Goal: Task Accomplishment & Management: Manage account settings

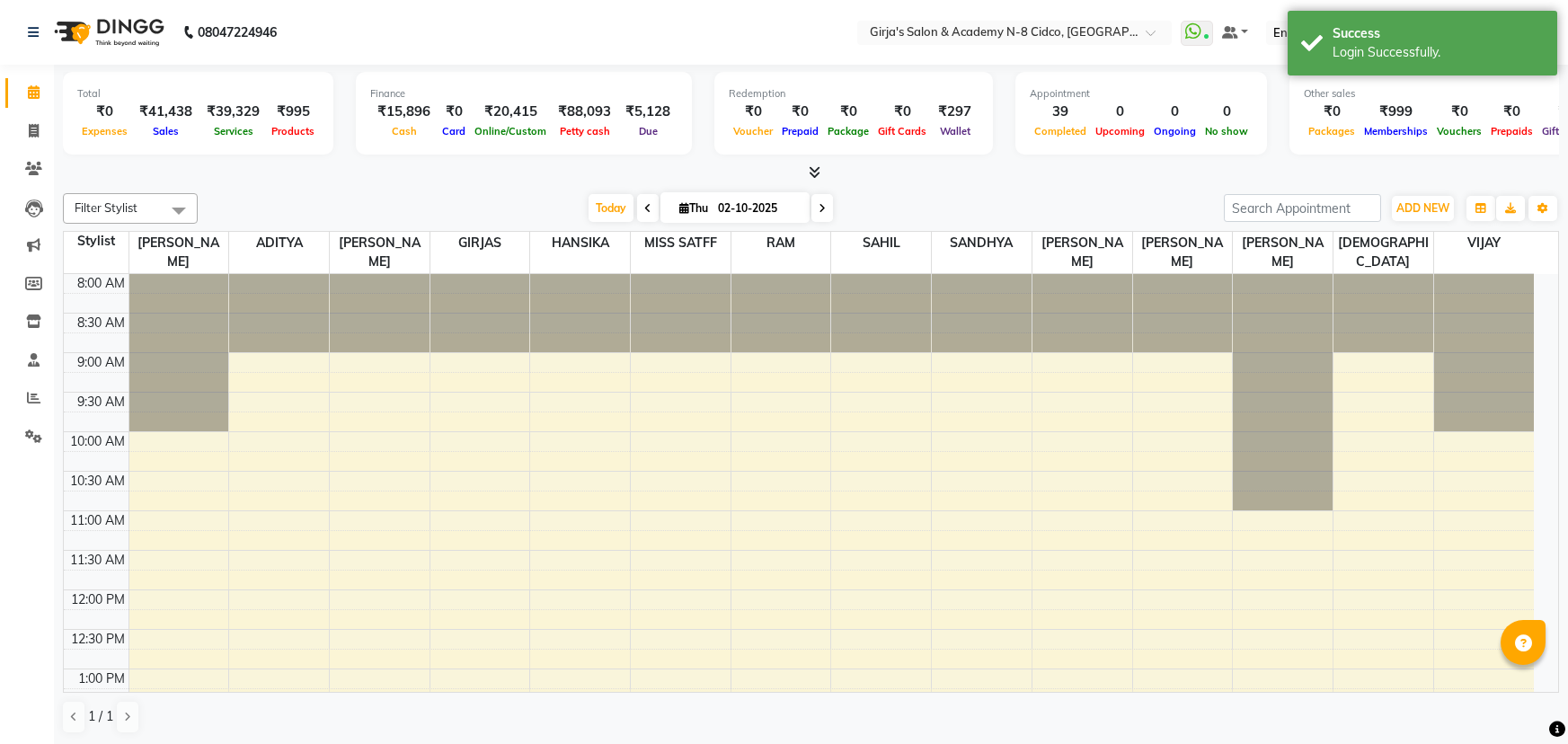
click at [1064, 166] on div at bounding box center [811, 173] width 1496 height 19
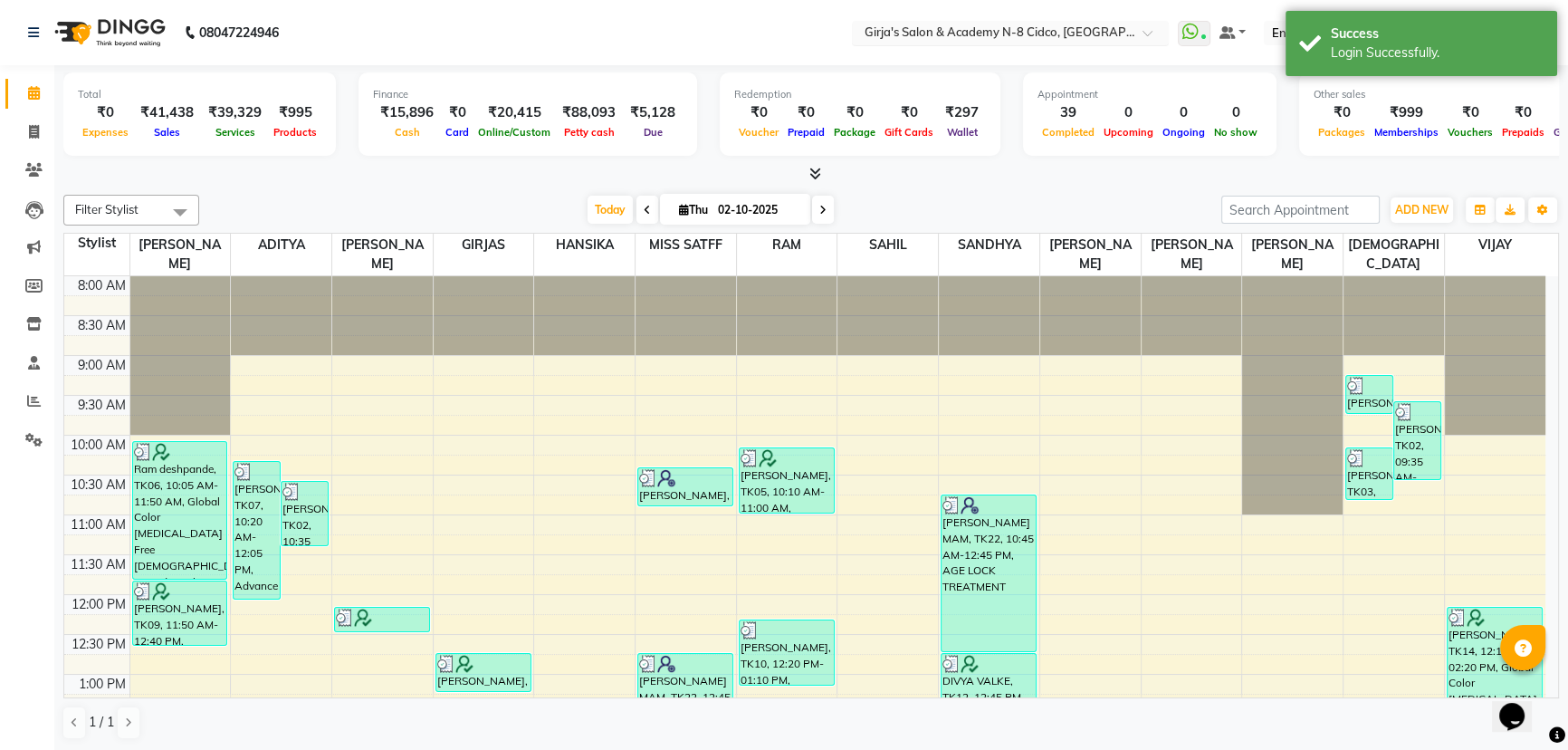
click at [1118, 35] on input "text" at bounding box center [992, 34] width 262 height 18
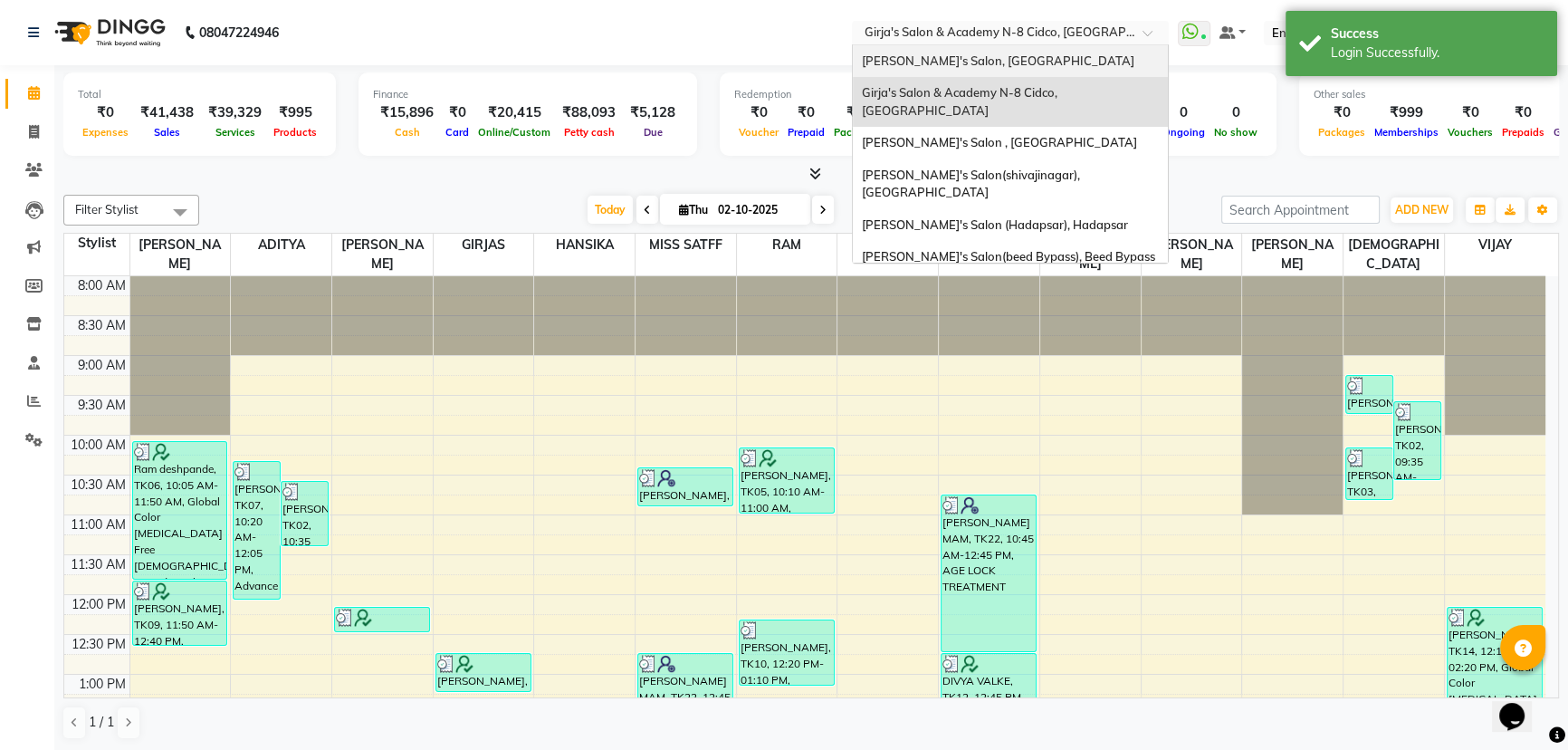
click at [1065, 57] on div "[PERSON_NAME]'s Salon, [GEOGRAPHIC_DATA]" at bounding box center [1010, 62] width 316 height 32
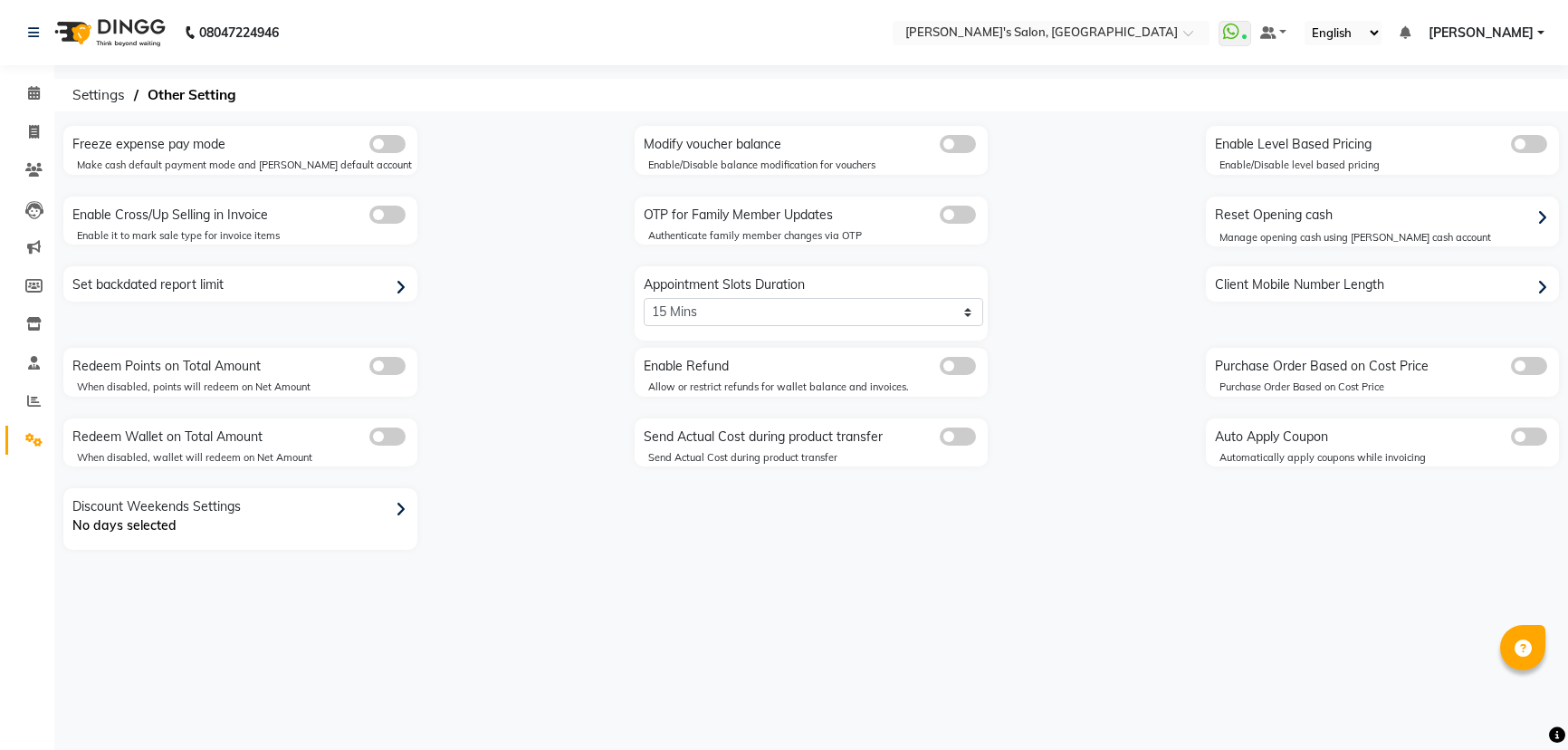
select select "2: 15"
click at [1293, 233] on div "Manage opening cash using petty cash account" at bounding box center [1399, 238] width 343 height 15
select select "6469"
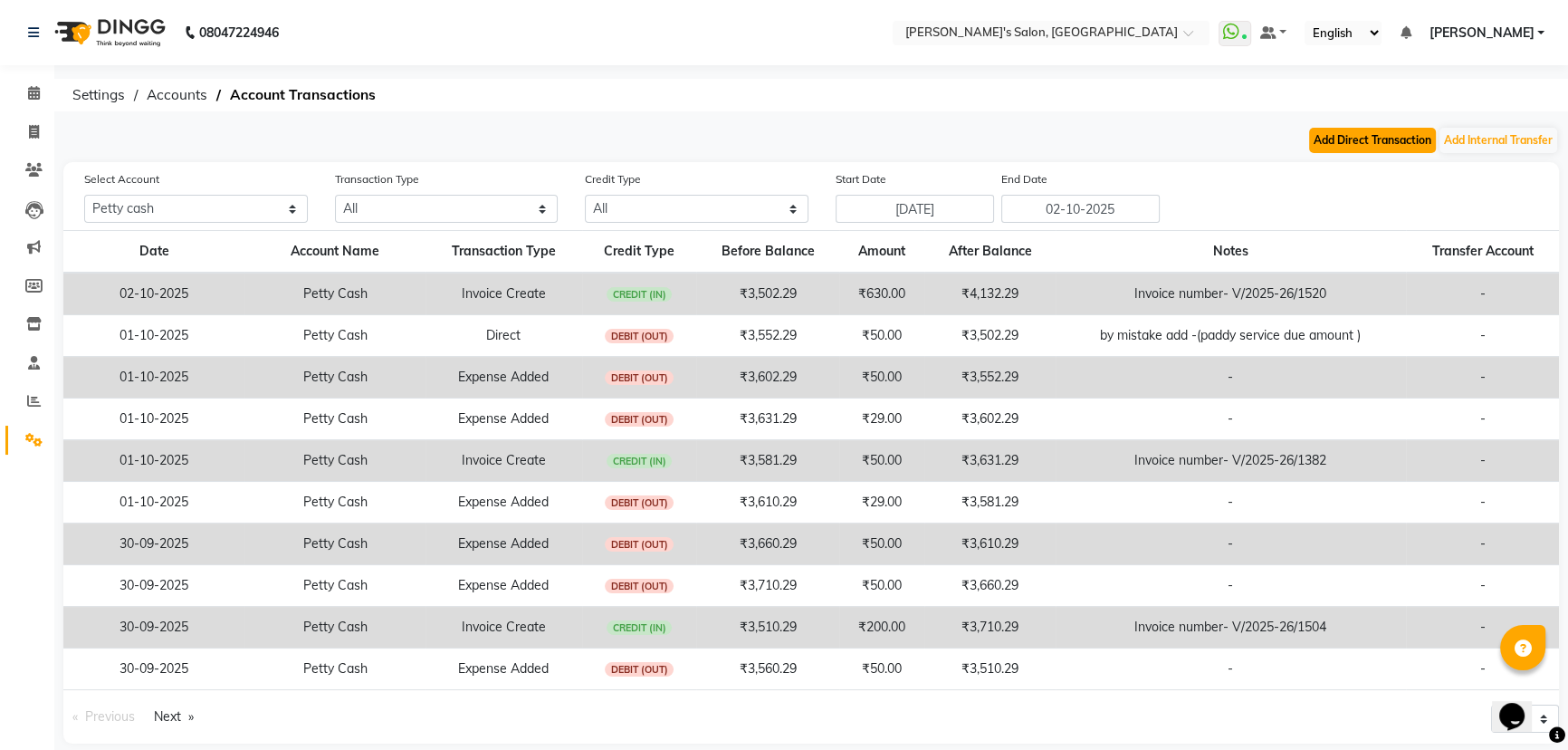
click at [1389, 143] on button "Add Direct Transaction" at bounding box center [1372, 140] width 126 height 26
select select "direct"
select select "6469"
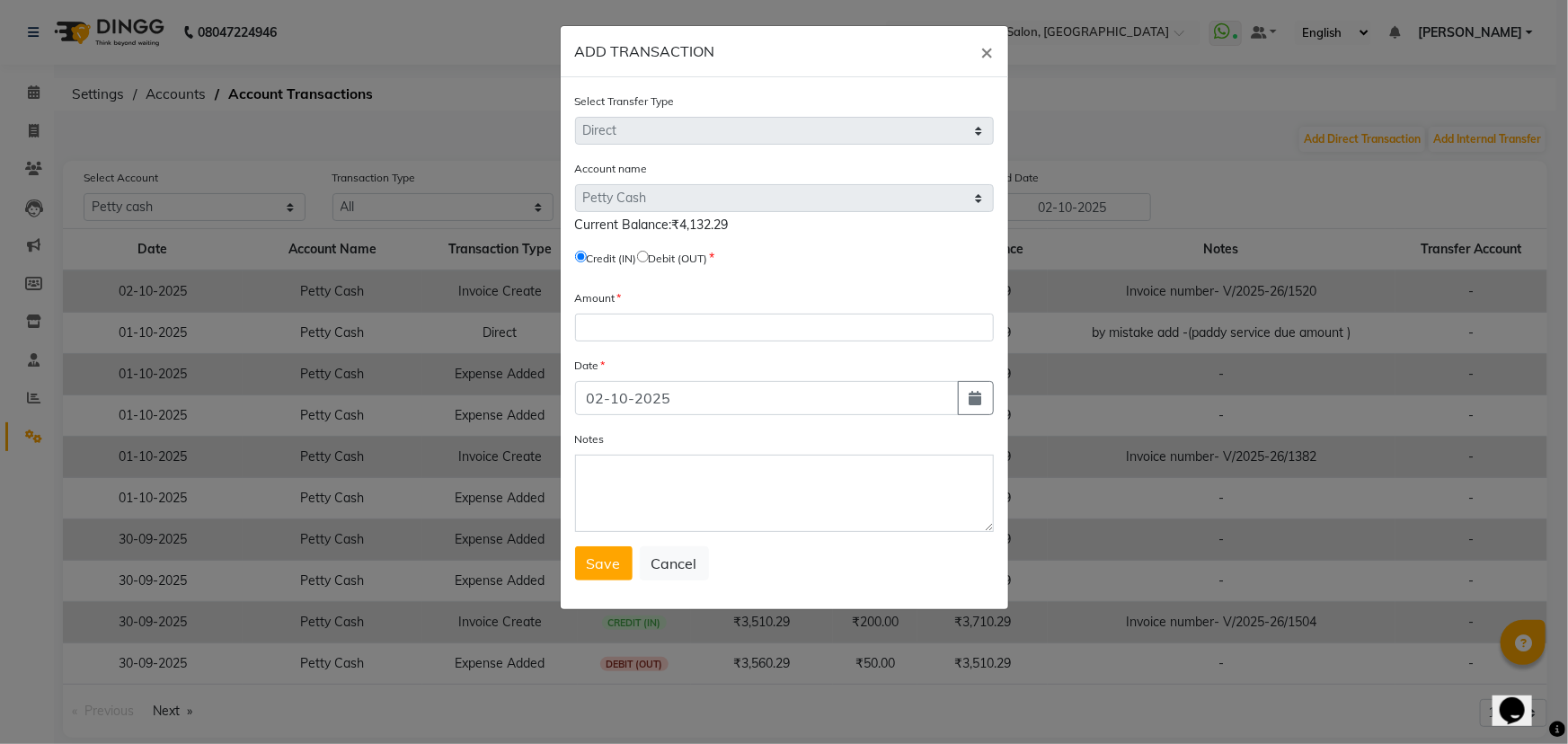
click at [649, 255] on input "radio" at bounding box center [642, 256] width 11 height 11
radio input "true"
click at [682, 332] on input "number" at bounding box center [785, 327] width 419 height 28
click at [663, 332] on input "number" at bounding box center [785, 327] width 419 height 28
type input "60"
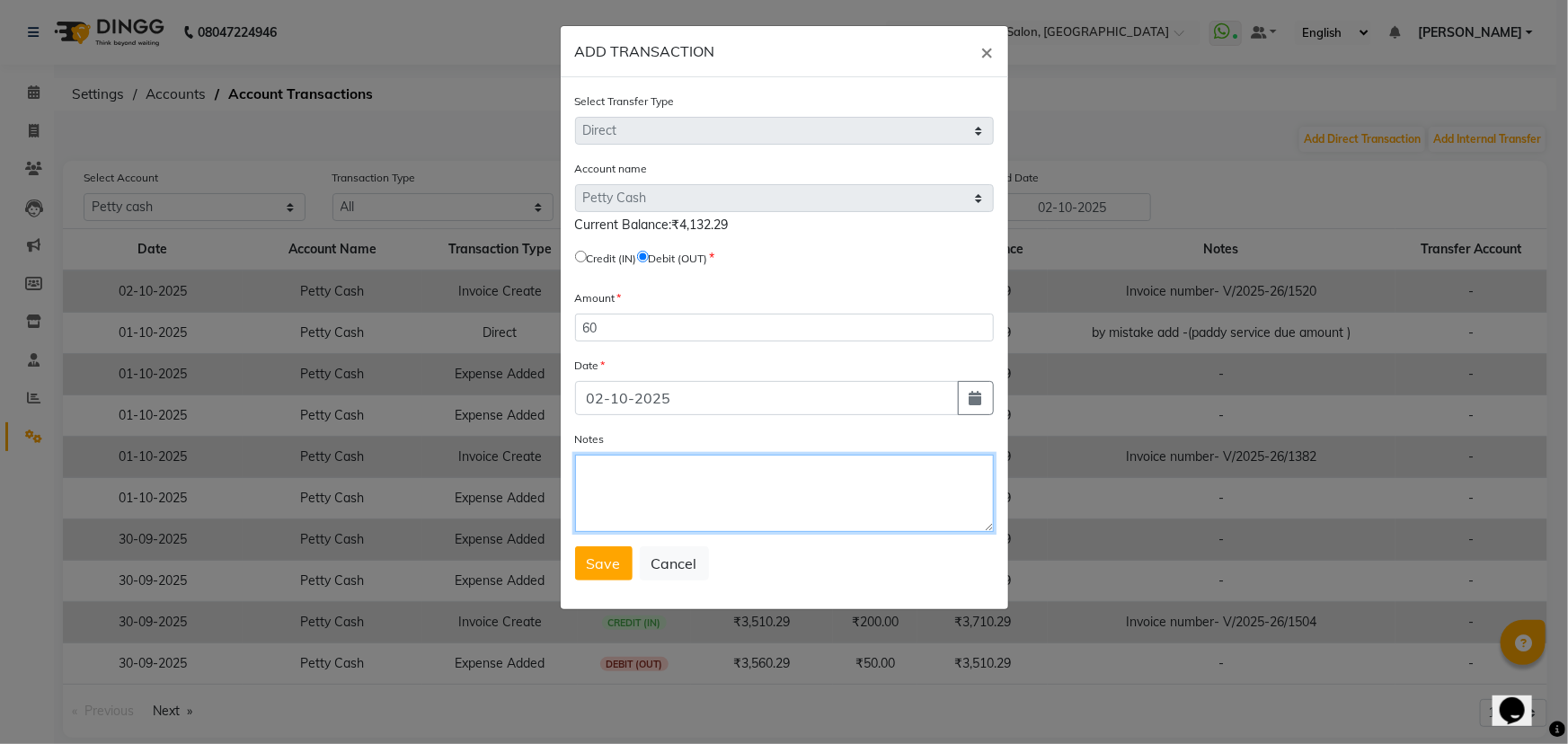
click at [629, 488] on textarea "Notes" at bounding box center [785, 493] width 419 height 77
type textarea "milk"
click at [575, 256] on input "radio" at bounding box center [581, 256] width 11 height 11
radio input "true"
click at [649, 257] on input "radio" at bounding box center [642, 256] width 11 height 11
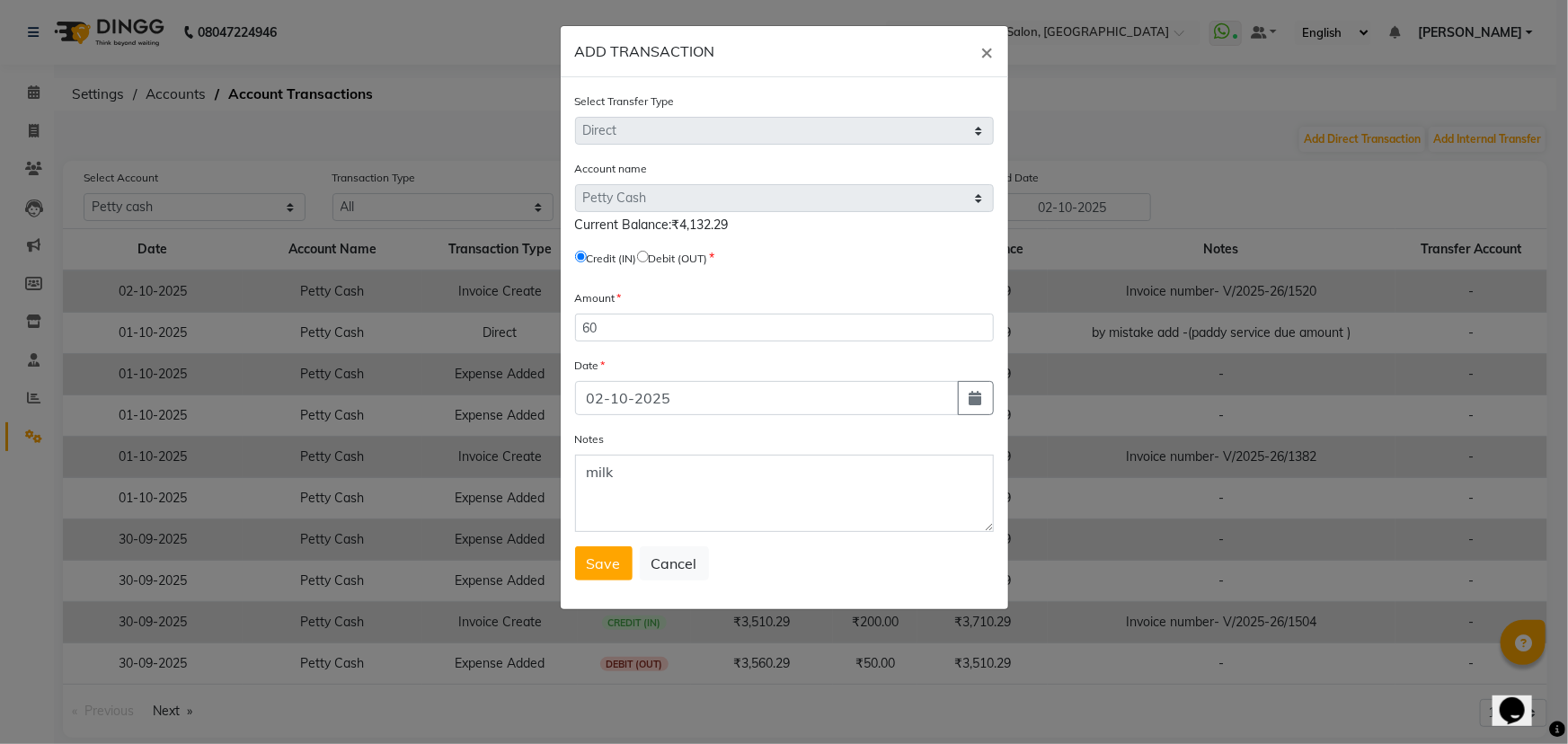
radio input "true"
click at [593, 566] on span "Save" at bounding box center [604, 563] width 34 height 18
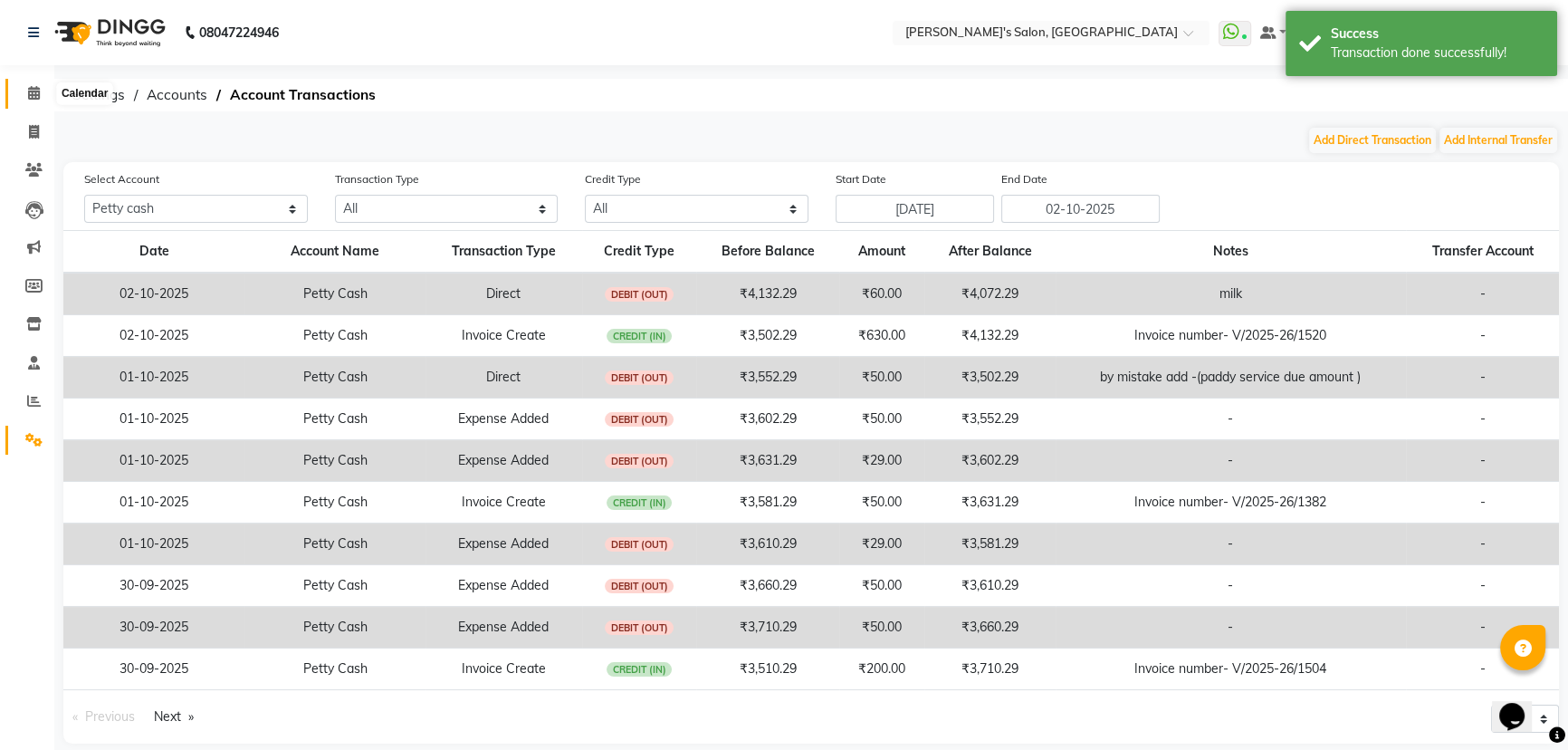
click at [29, 88] on icon at bounding box center [34, 93] width 11 height 13
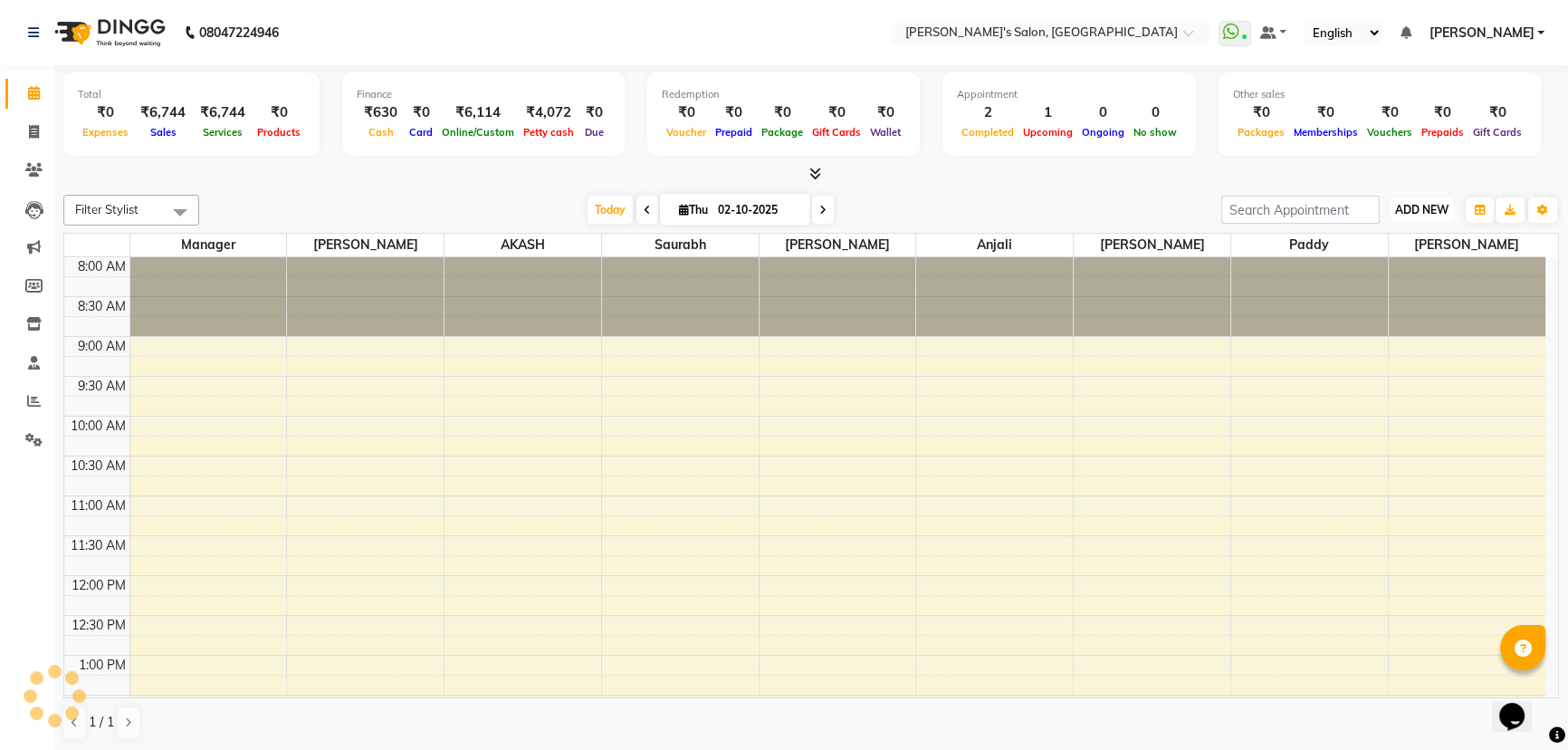
click at [1417, 206] on span "ADD NEW" at bounding box center [1422, 209] width 53 height 13
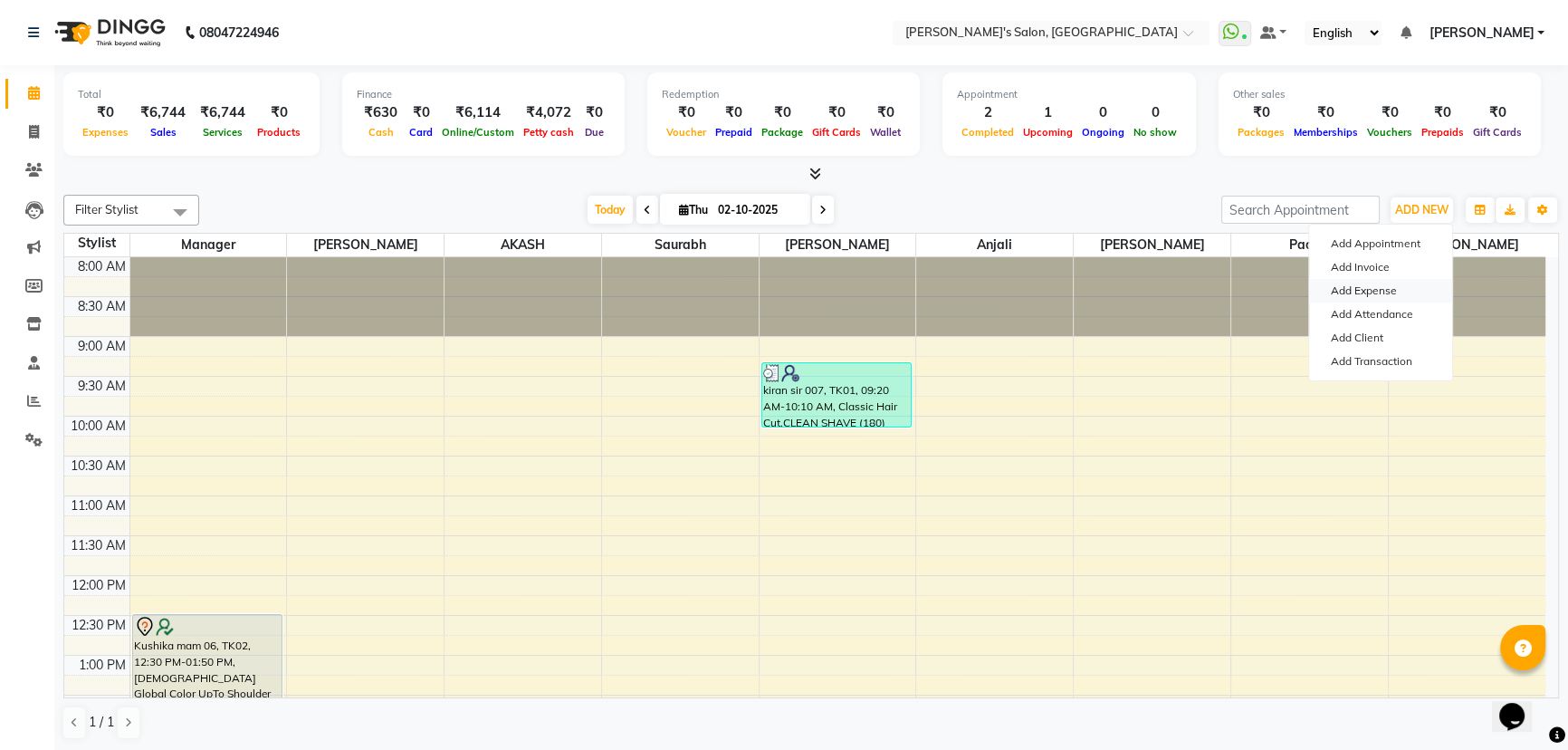
click at [1384, 288] on link "Add Expense" at bounding box center [1381, 290] width 143 height 24
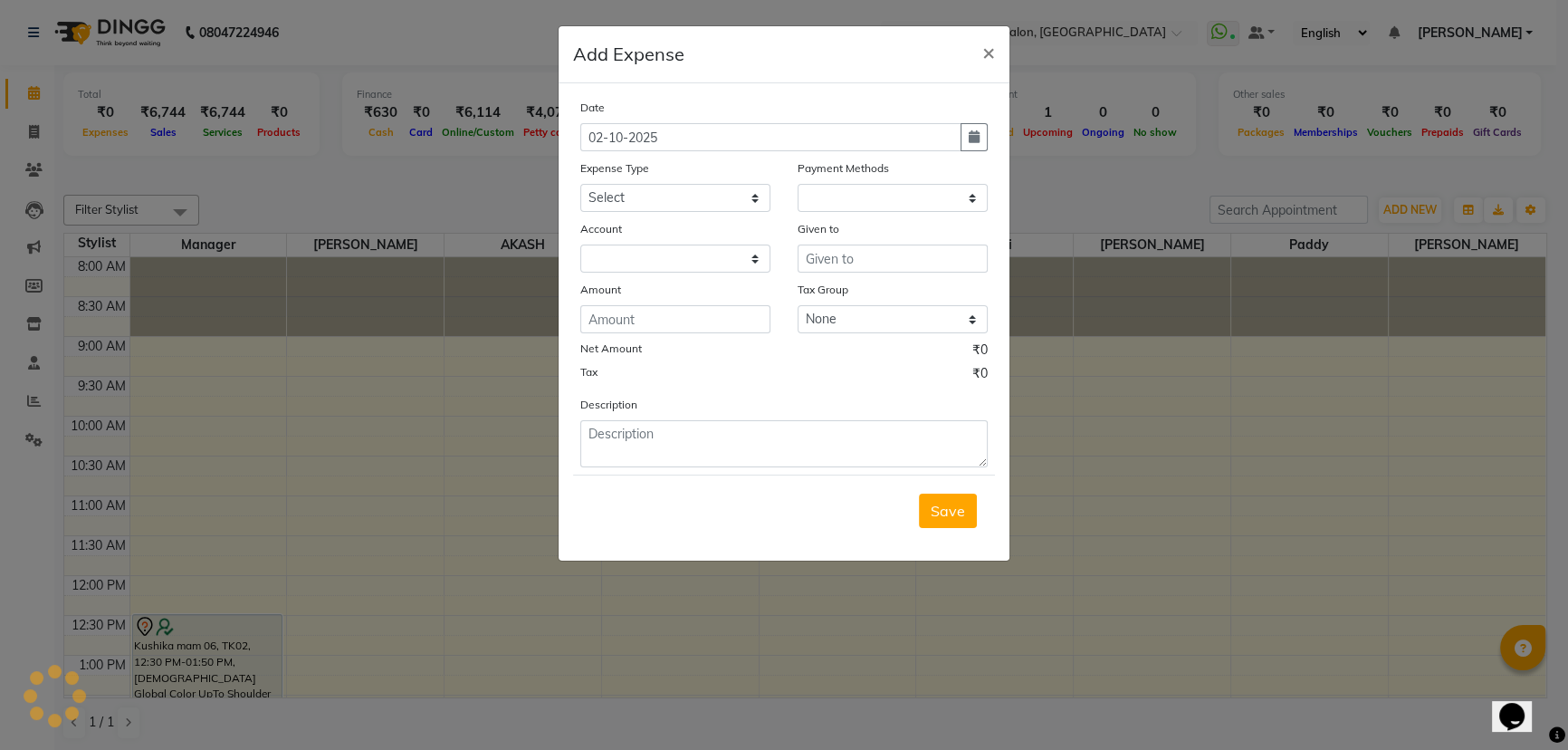
select select "1"
select select "6469"
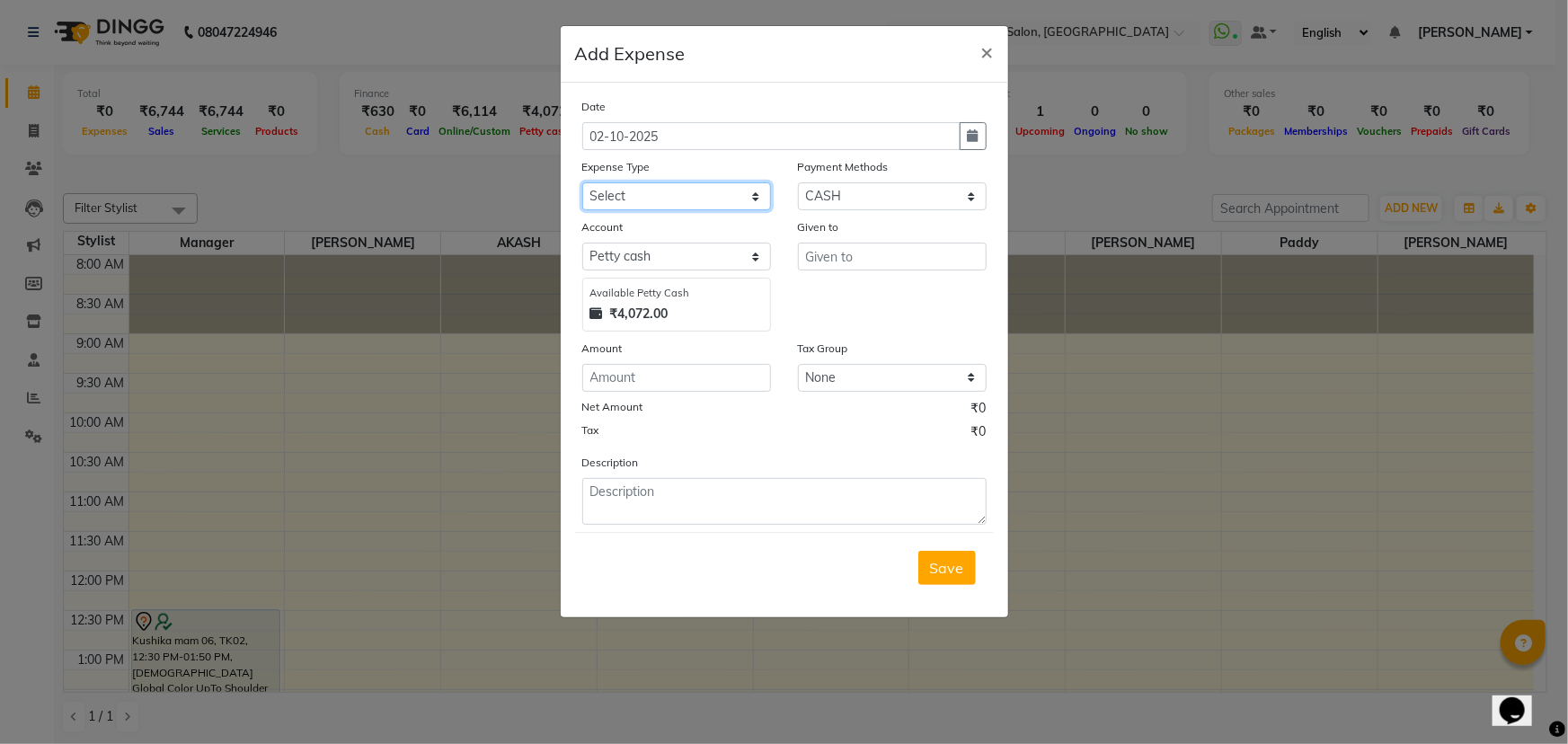
click at [656, 201] on select "Select Advance Salary BANK TRANFAR Cash transfer to hub Client Snacks DISTRIBUT…" at bounding box center [676, 196] width 189 height 28
select select "11136"
click at [582, 183] on select "Select Advance Salary BANK TRANFAR Cash transfer to hub Client Snacks DISTRIBUT…" at bounding box center [676, 196] width 189 height 28
click at [829, 258] on input "text" at bounding box center [892, 256] width 189 height 28
type input "samadhan"
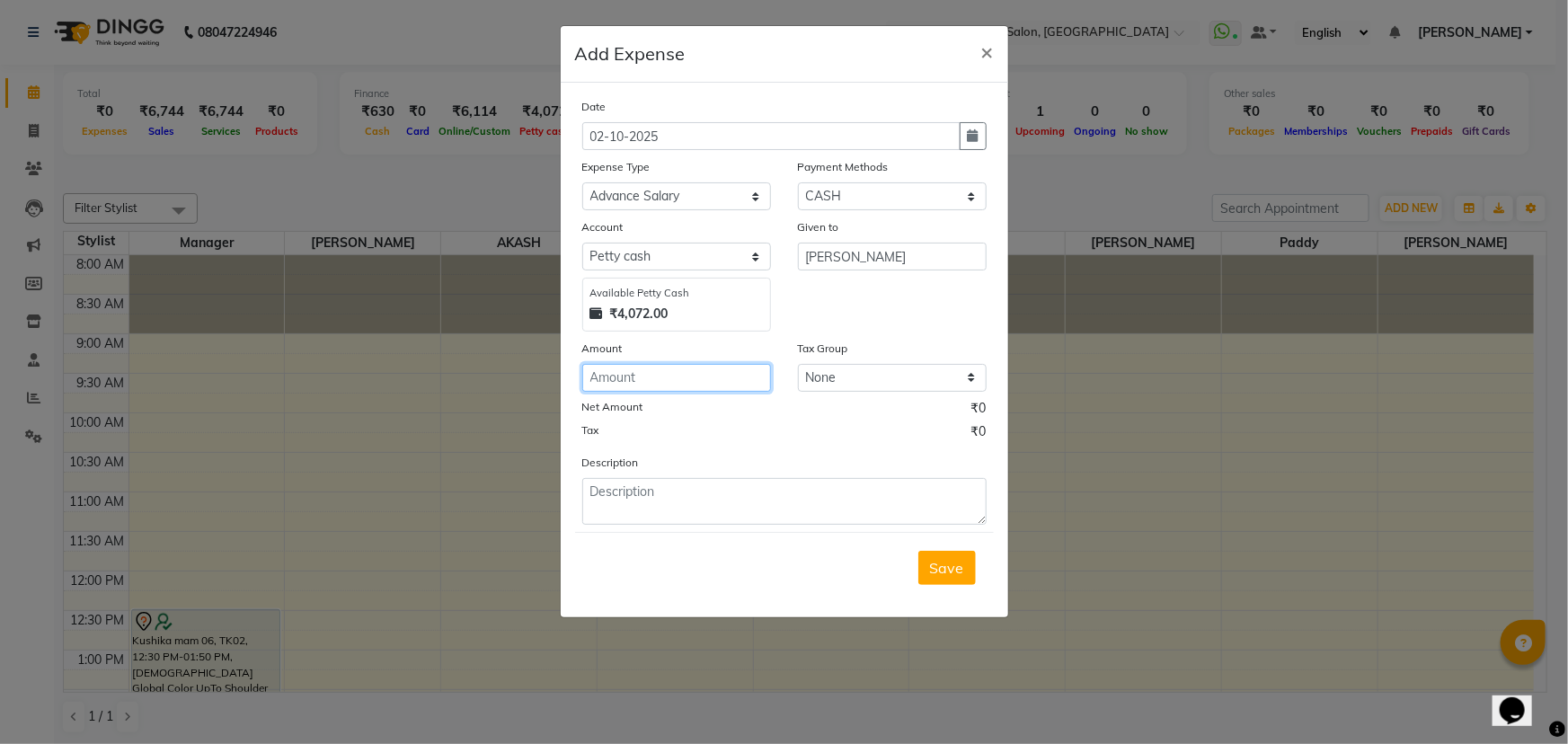
click at [630, 372] on input "number" at bounding box center [676, 378] width 189 height 28
type input "50"
click at [940, 560] on span "Save" at bounding box center [947, 568] width 34 height 18
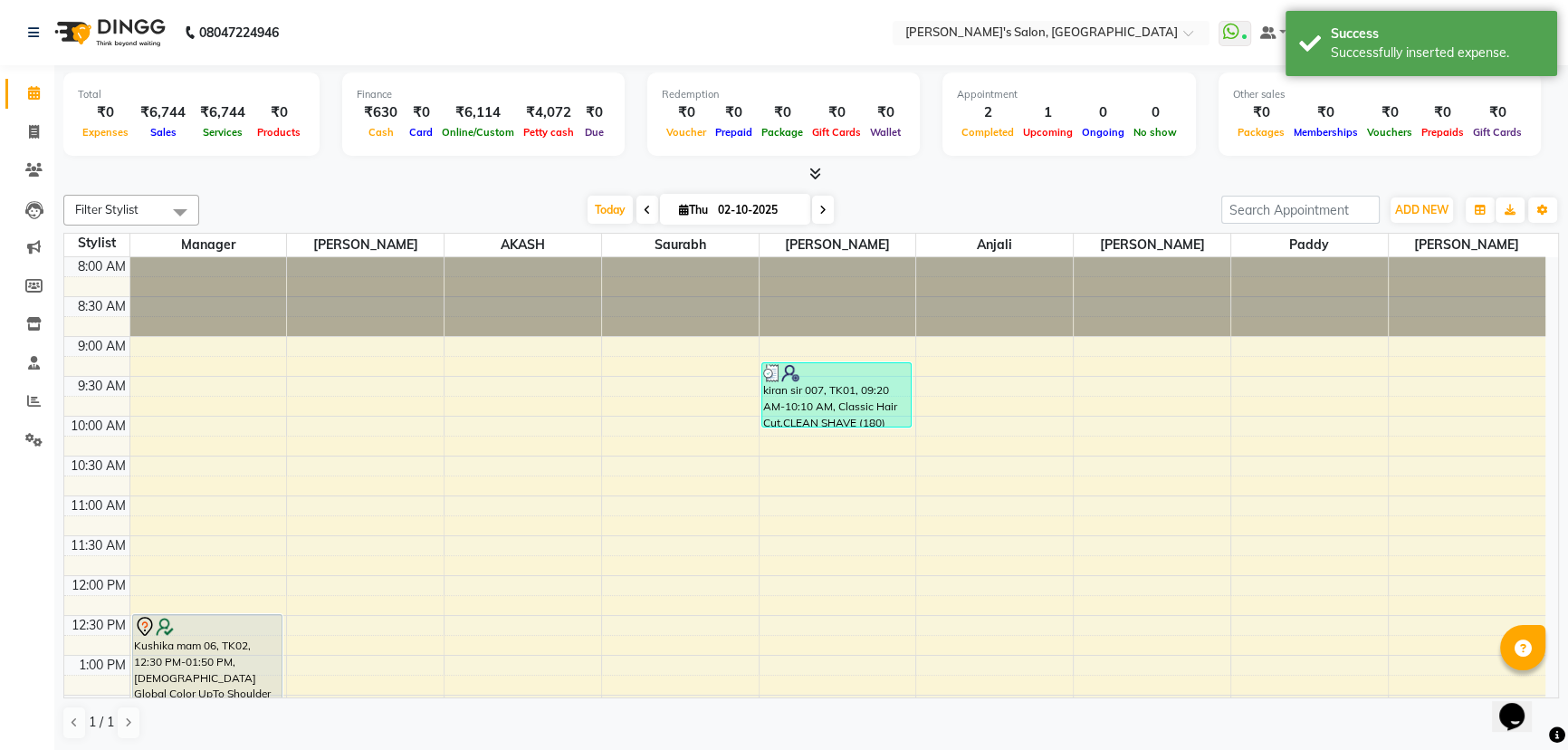
click at [1122, 197] on div "Today Thu 02-10-2025" at bounding box center [710, 210] width 1004 height 28
click at [1419, 202] on span "ADD NEW" at bounding box center [1422, 209] width 53 height 13
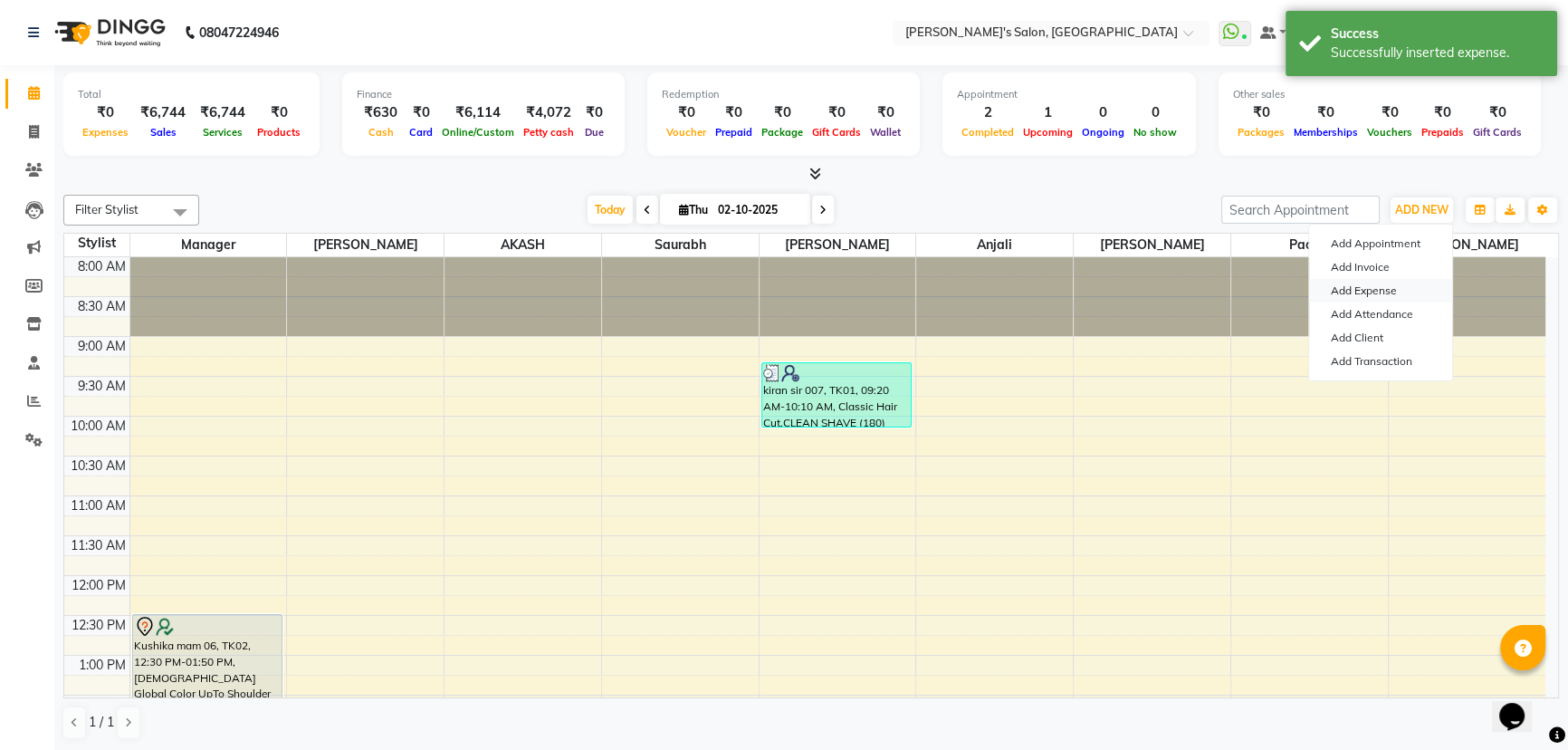
click at [1376, 297] on link "Add Expense" at bounding box center [1381, 290] width 143 height 24
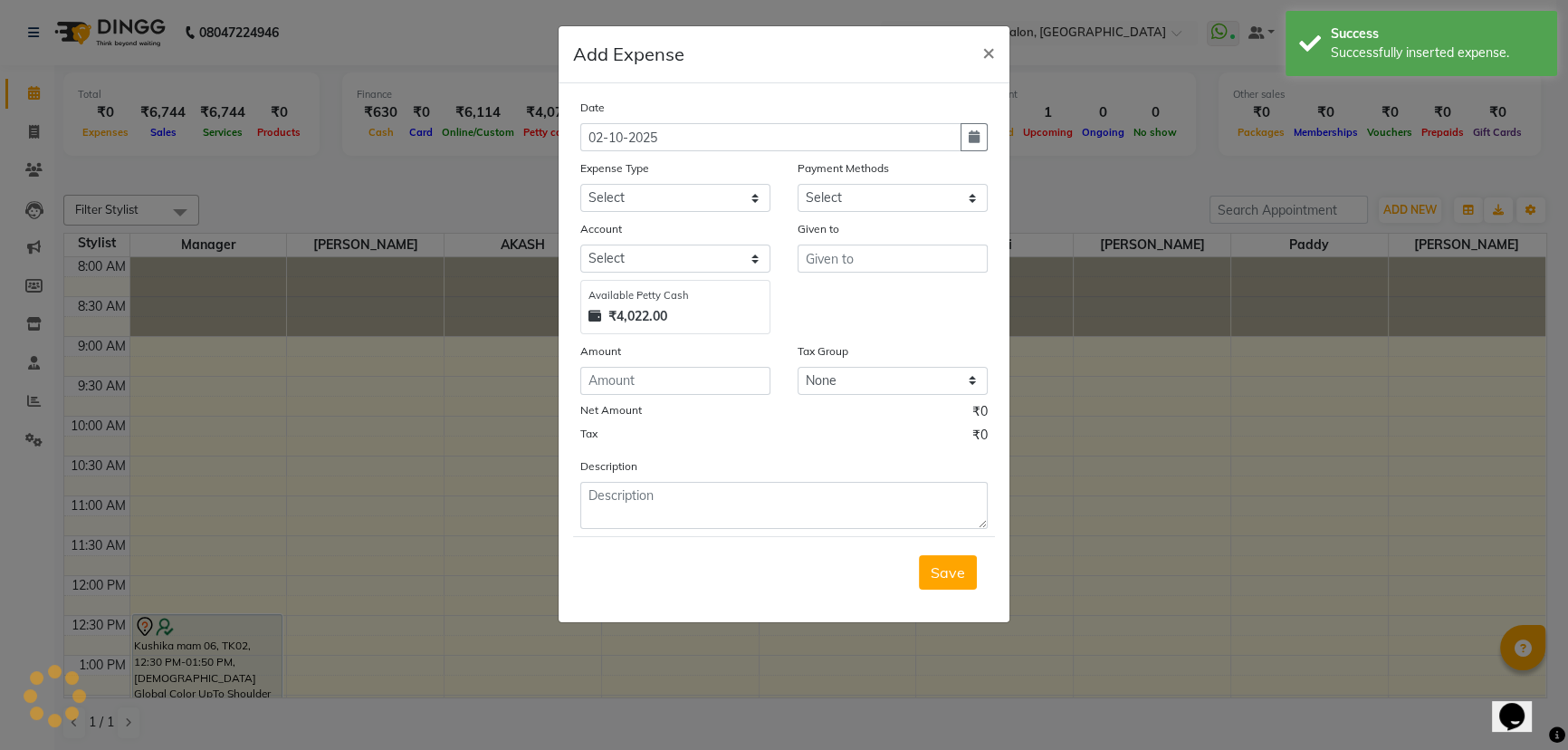
select select "1"
select select "6469"
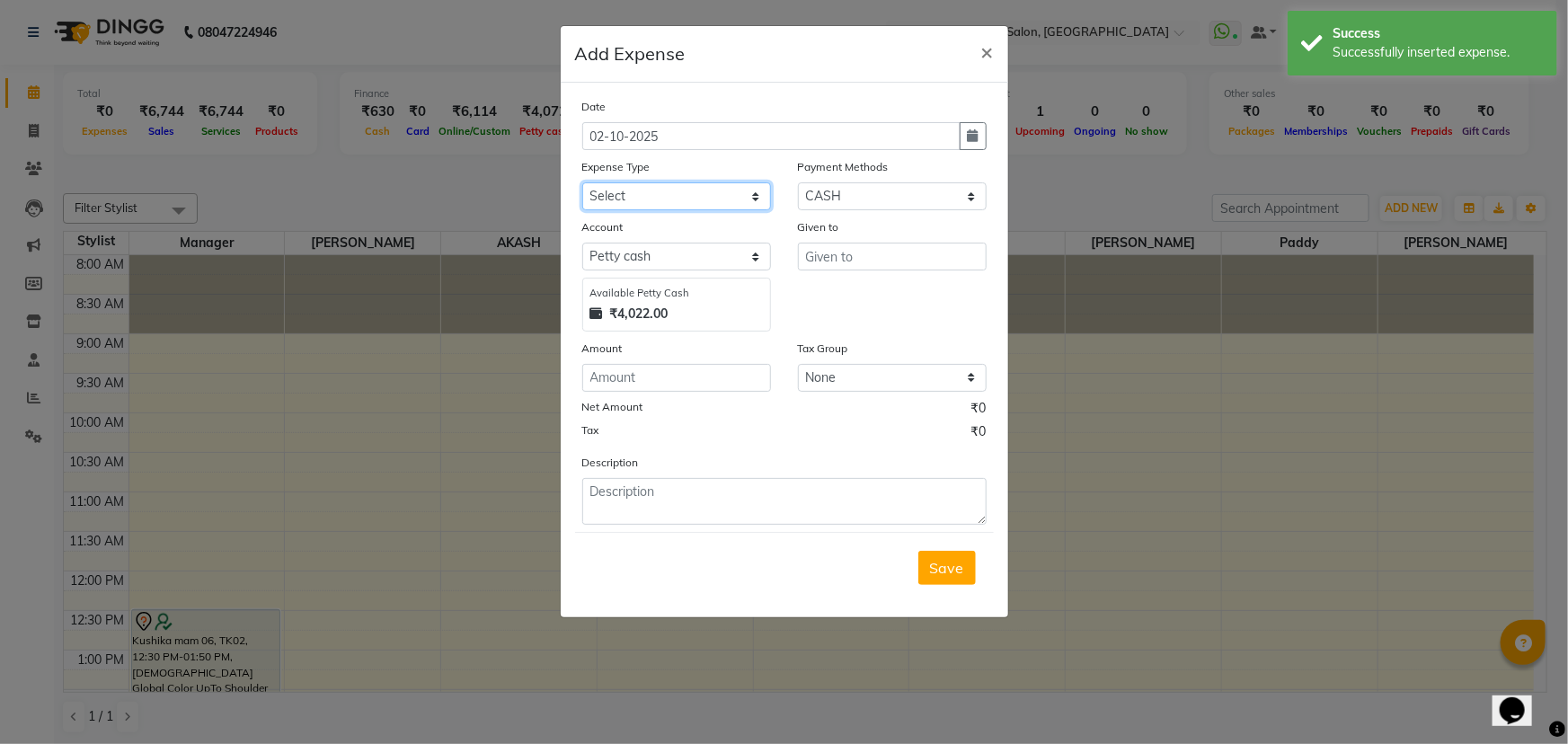
drag, startPoint x: 631, startPoint y: 189, endPoint x: 631, endPoint y: 201, distance: 12.0
click at [631, 189] on select "Select Advance Salary BANK TRANFAR Cash transfer to hub Client Snacks DISTRIBUT…" at bounding box center [676, 196] width 189 height 28
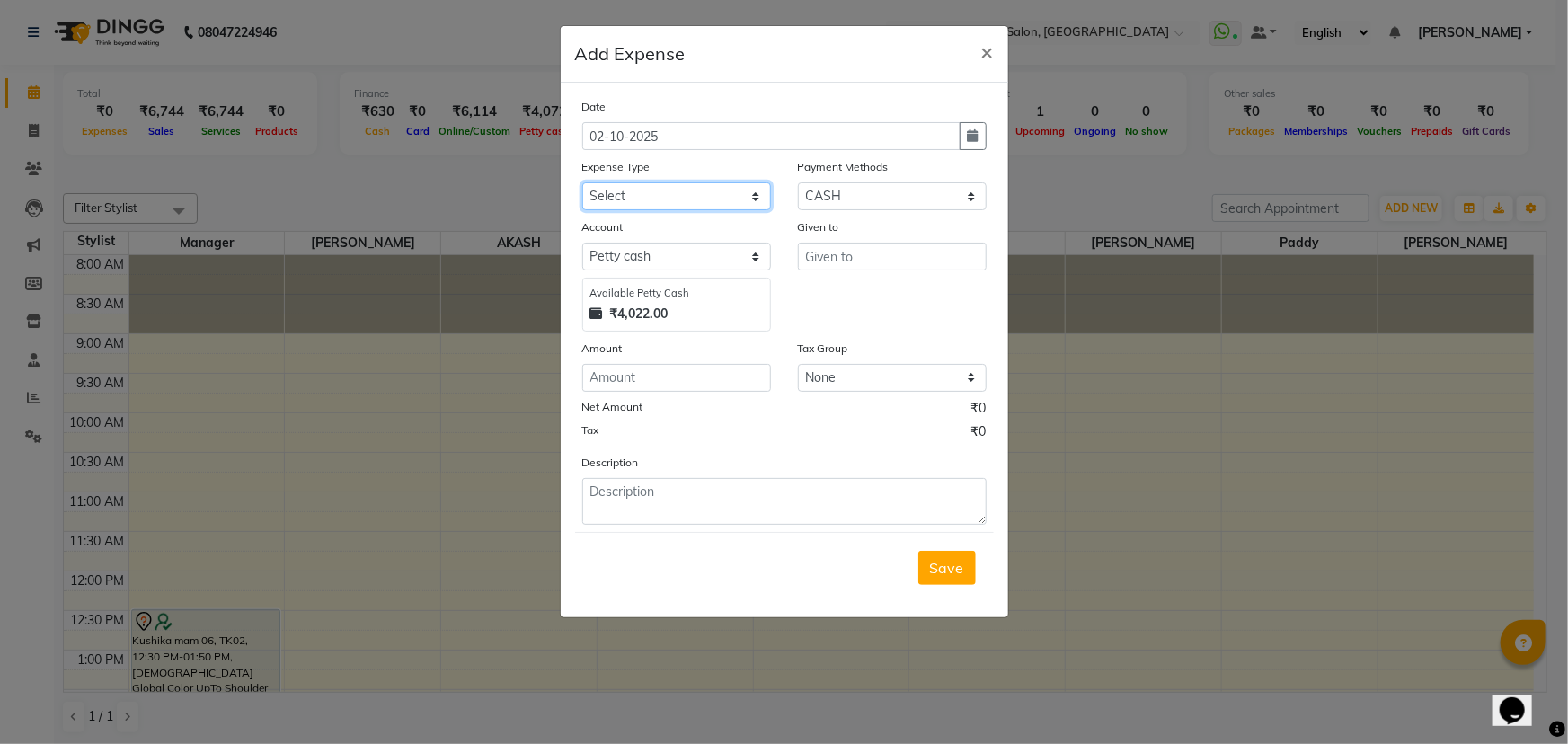
select select "11145"
click at [582, 183] on select "Select Advance Salary BANK TRANFAR Cash transfer to hub Client Snacks DISTRIBUT…" at bounding box center [676, 196] width 189 height 28
click at [862, 264] on input "text" at bounding box center [892, 256] width 189 height 28
type input "pvn"
click at [724, 386] on input "number" at bounding box center [676, 378] width 189 height 28
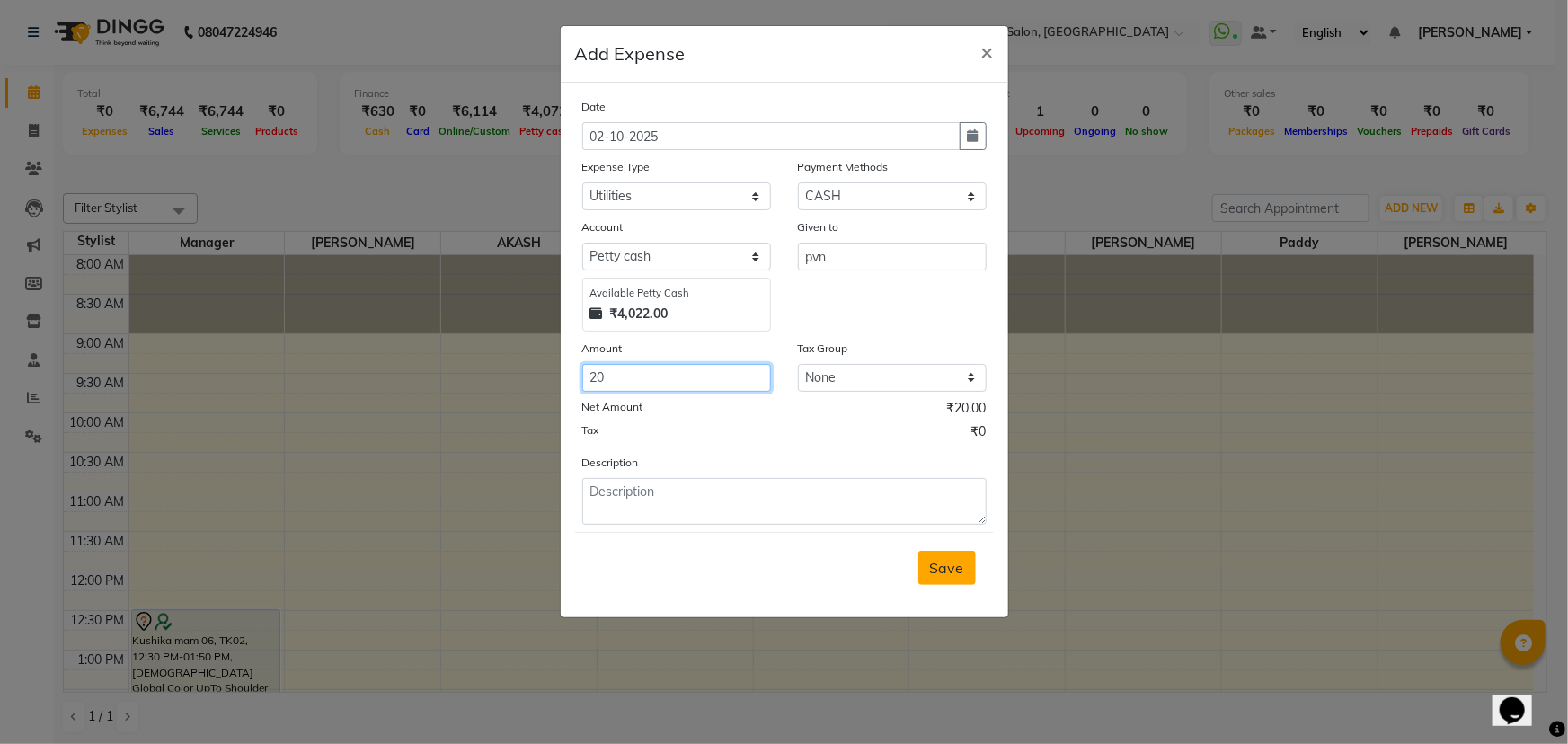
type input "20"
click at [940, 563] on span "Save" at bounding box center [947, 568] width 34 height 18
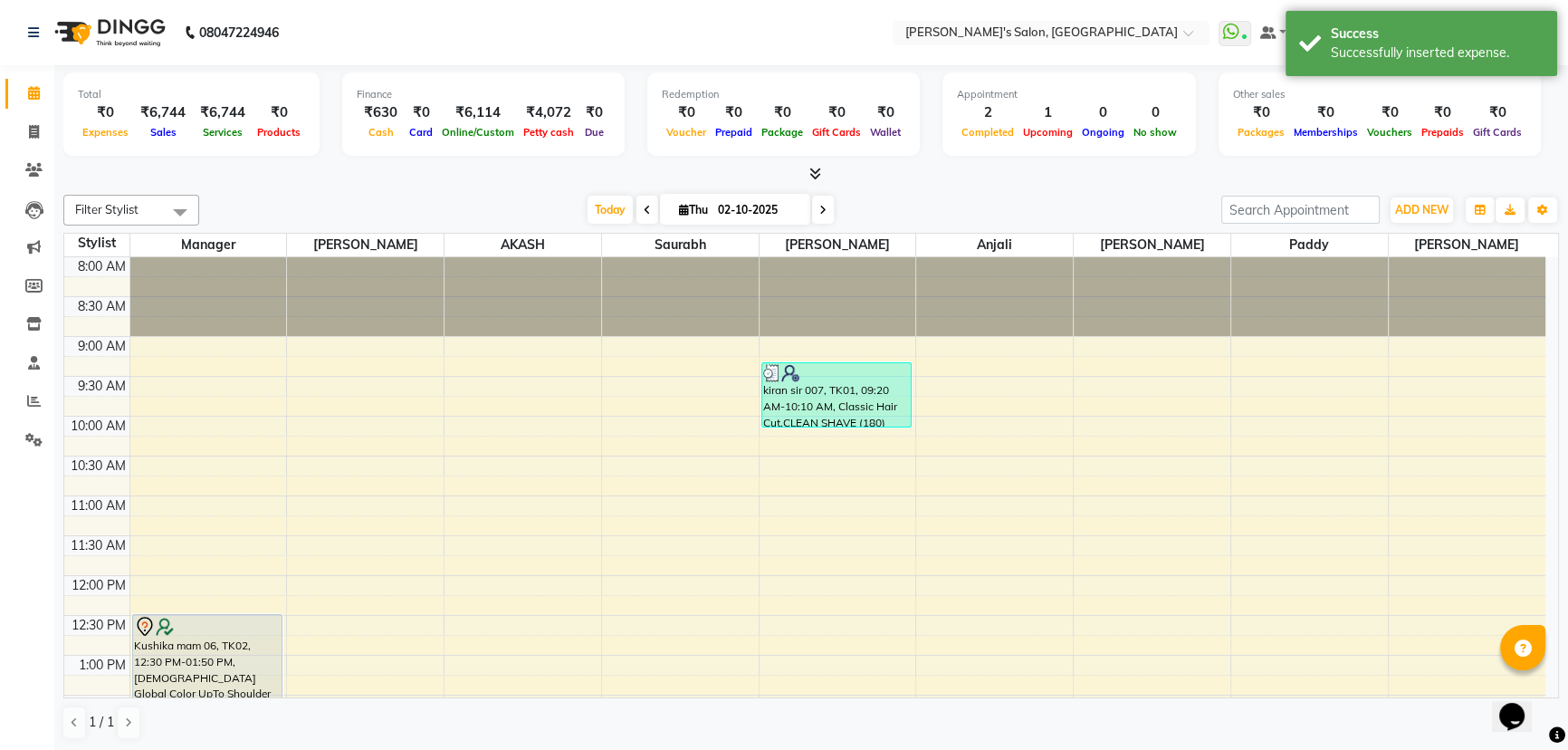
click at [1098, 190] on div "Filter Stylist Select All Manager pavan AKASH Saurabh ANIL KONDHAMANGALE Anjali…" at bounding box center [812, 467] width 1496 height 560
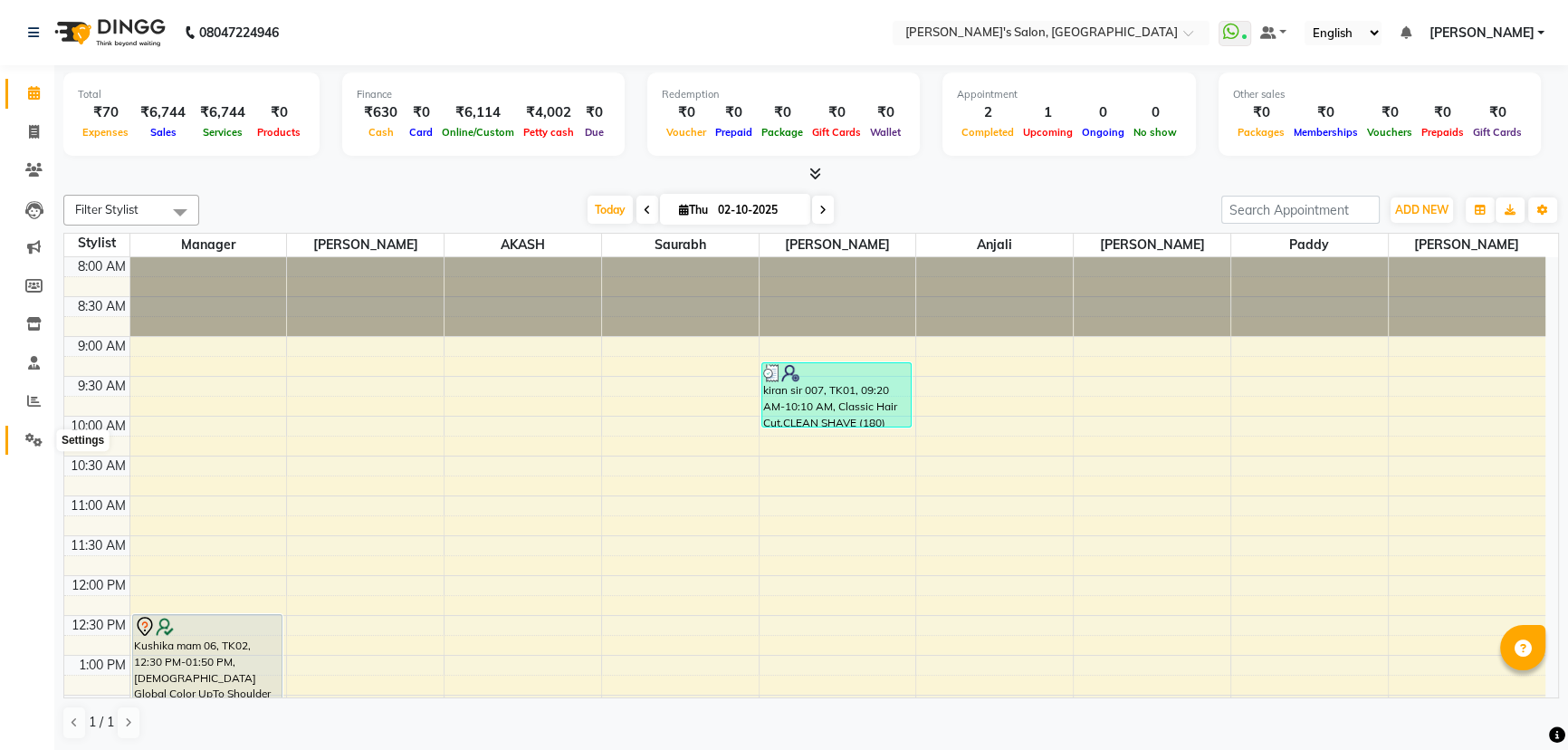
click at [35, 450] on span at bounding box center [33, 441] width 31 height 21
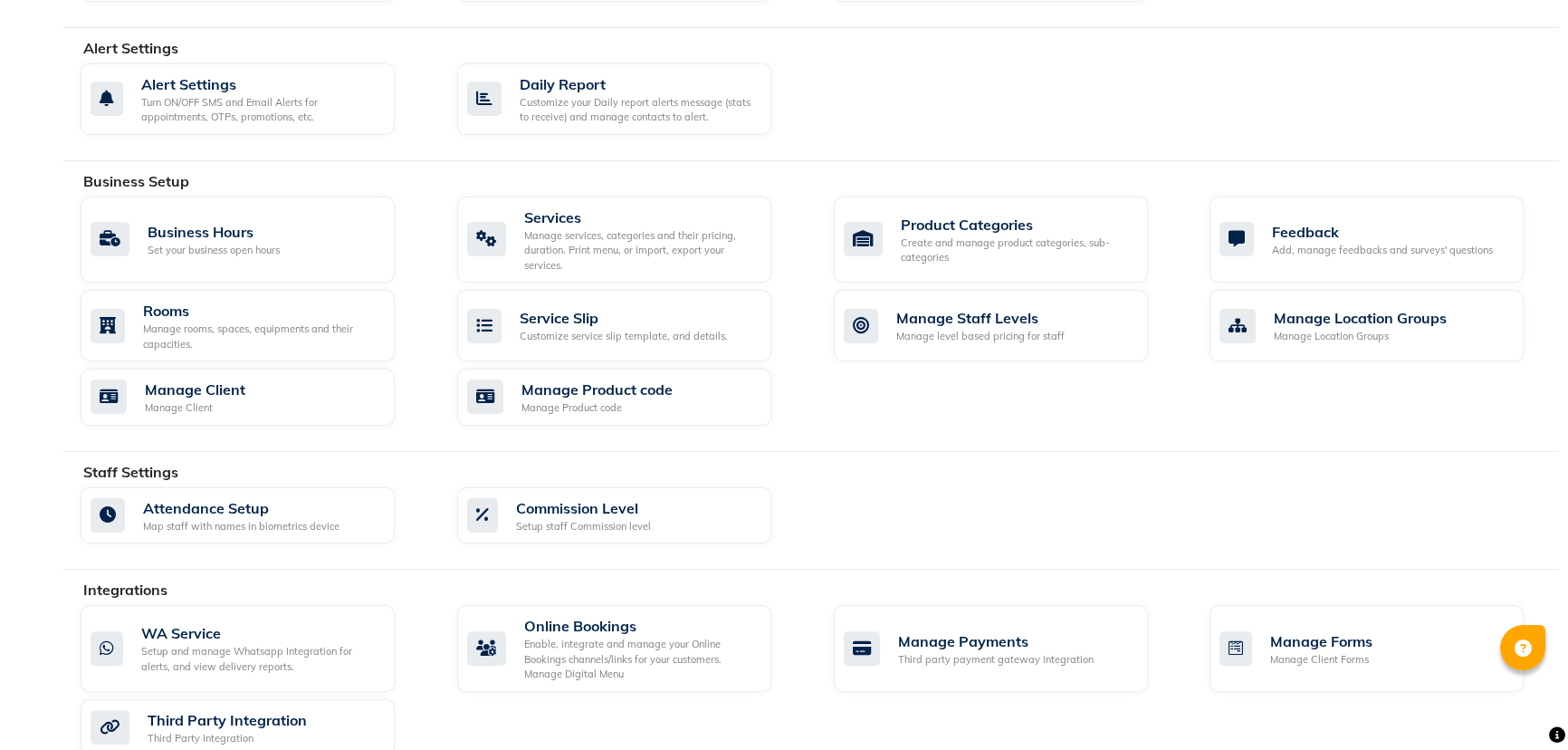
scroll to position [654, 0]
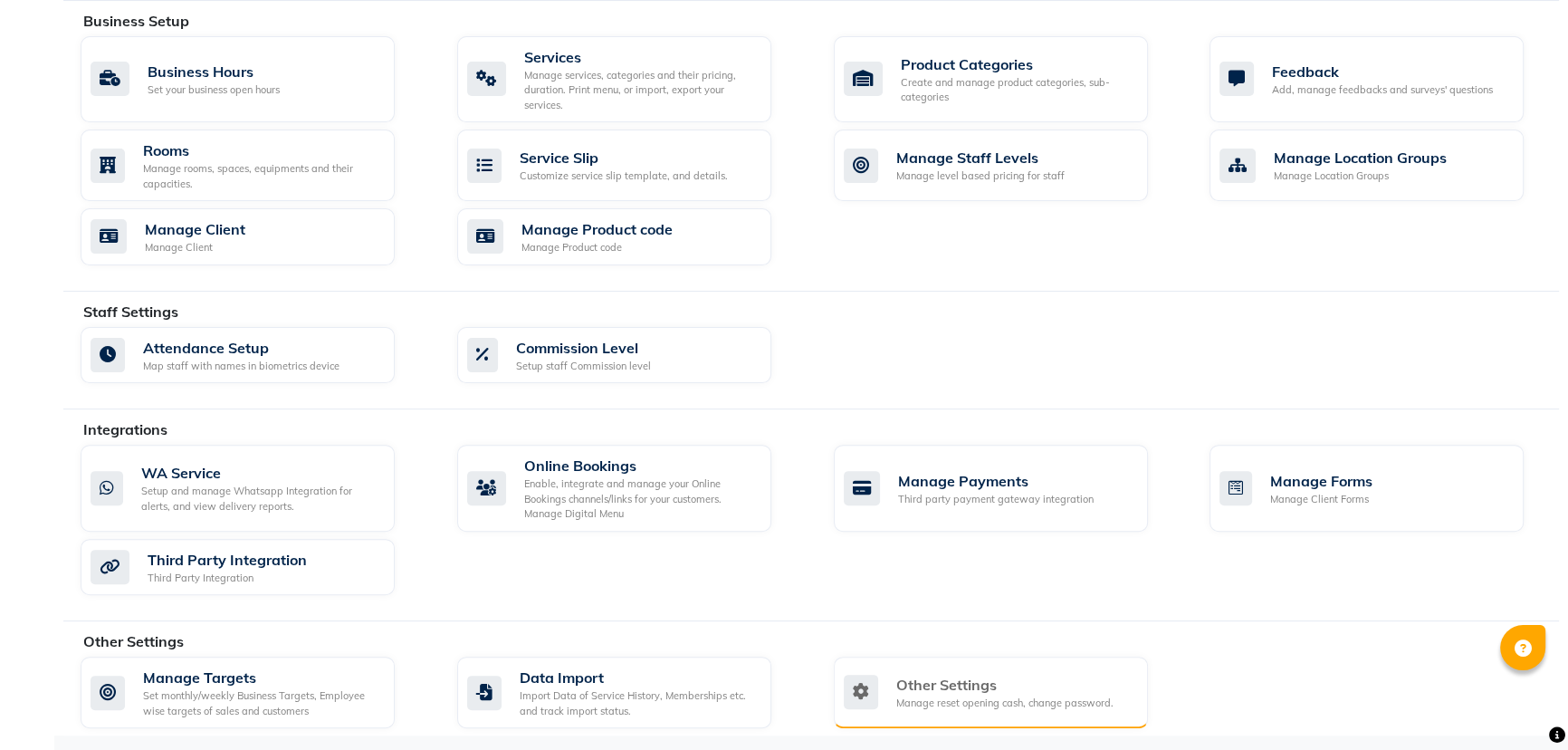
click at [972, 689] on div "Other Settings" at bounding box center [1004, 684] width 218 height 22
select select "2: 15"
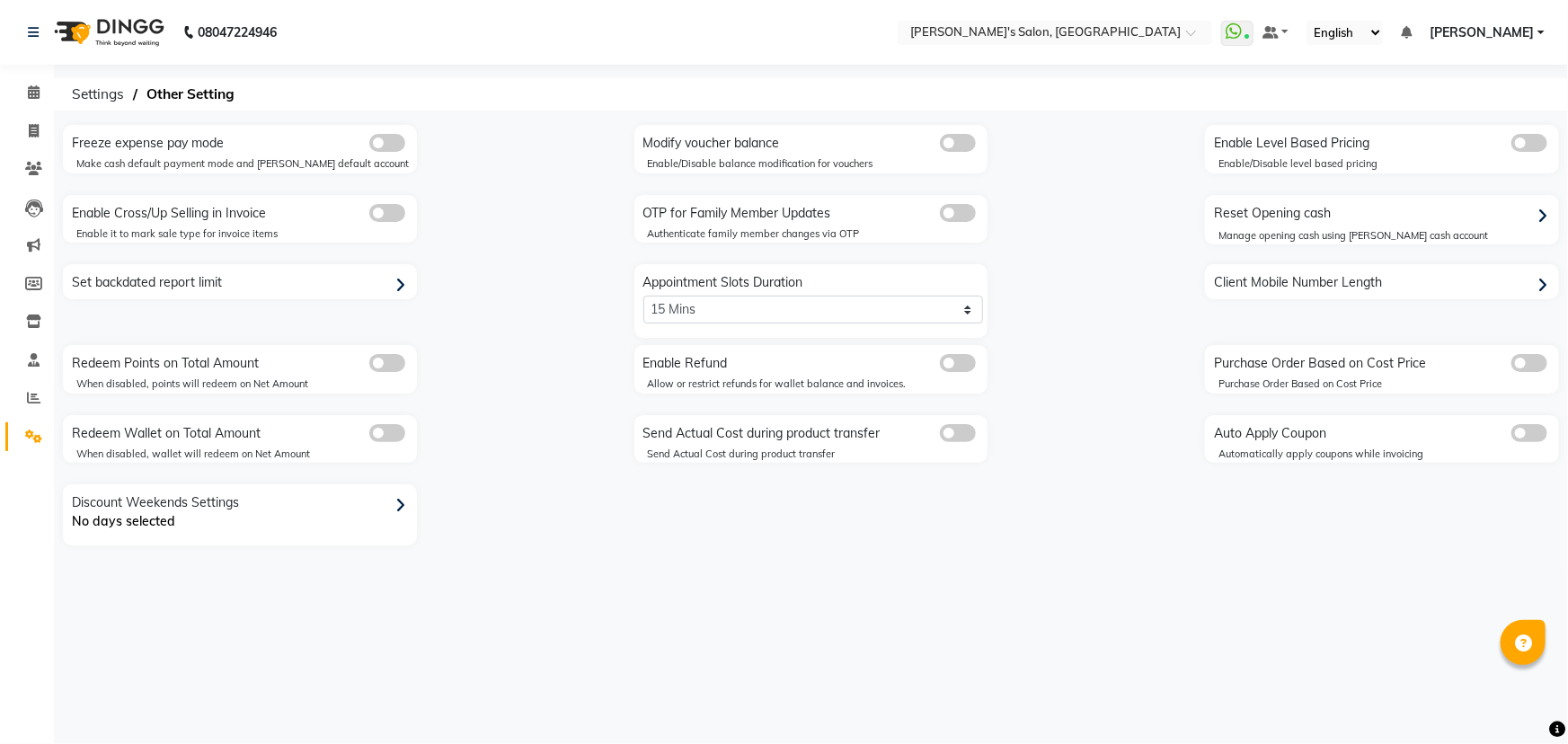
click at [1339, 221] on div "Reset Opening cash" at bounding box center [1384, 213] width 350 height 28
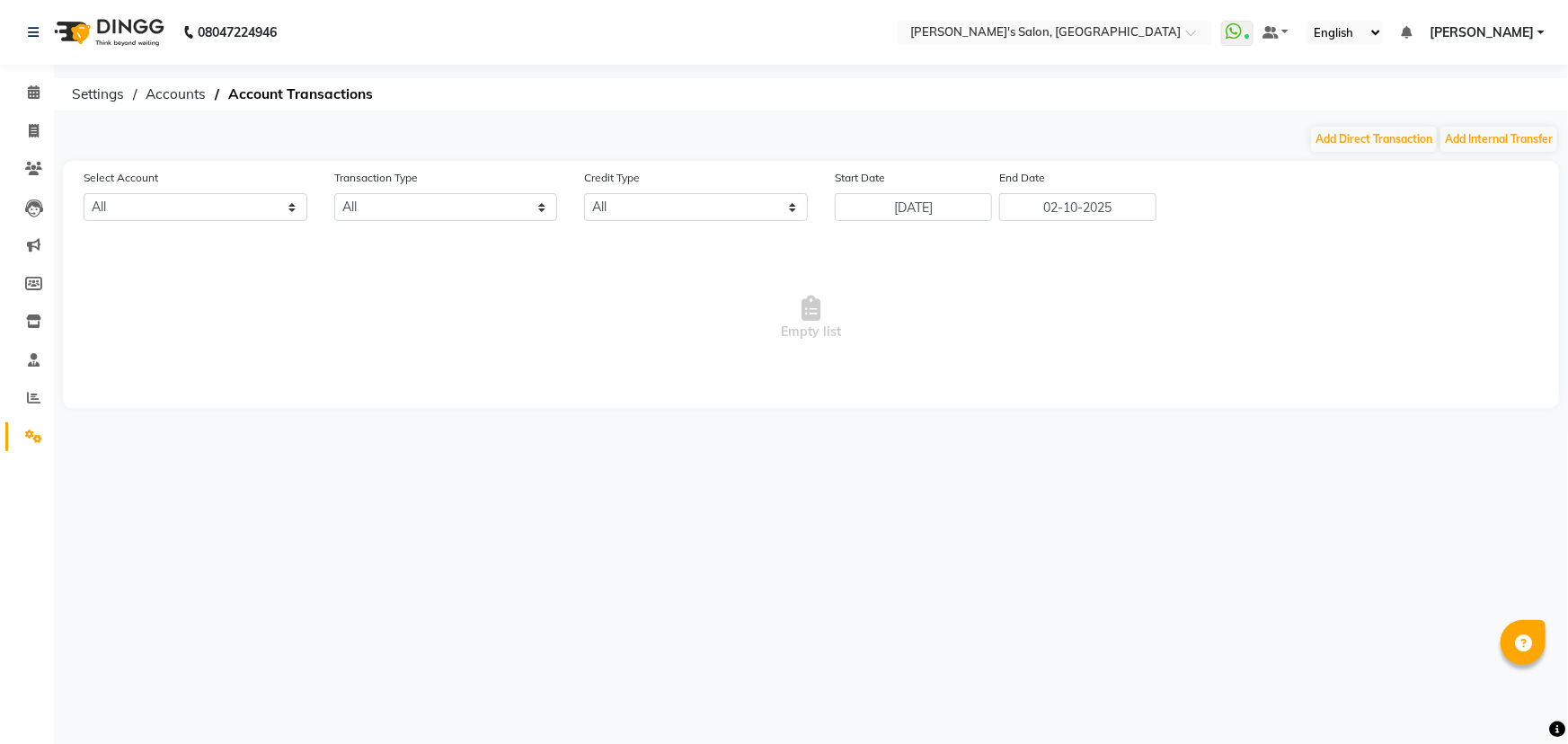
select select "6469"
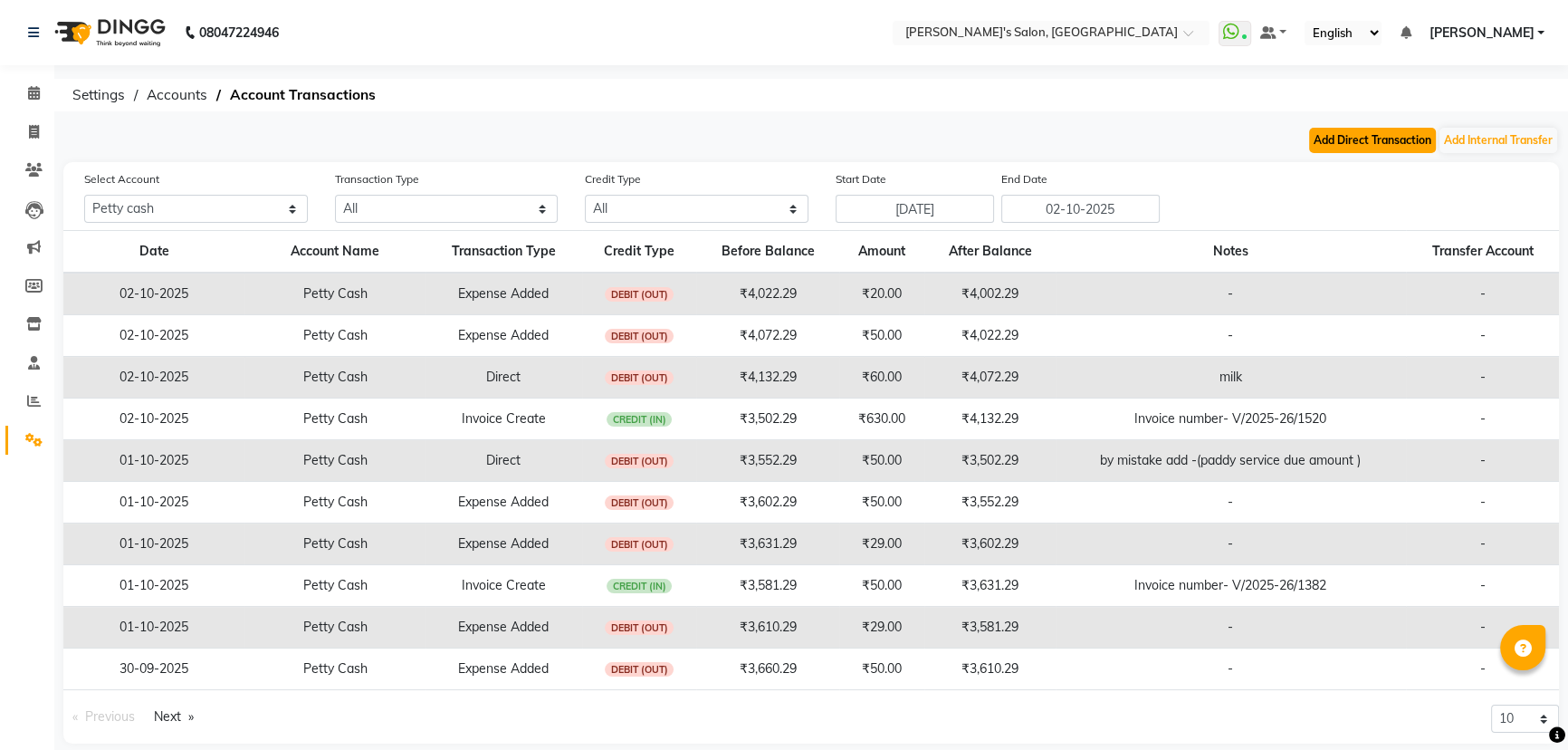
click at [1378, 131] on button "Add Direct Transaction" at bounding box center [1372, 140] width 126 height 26
select select "direct"
select select "6469"
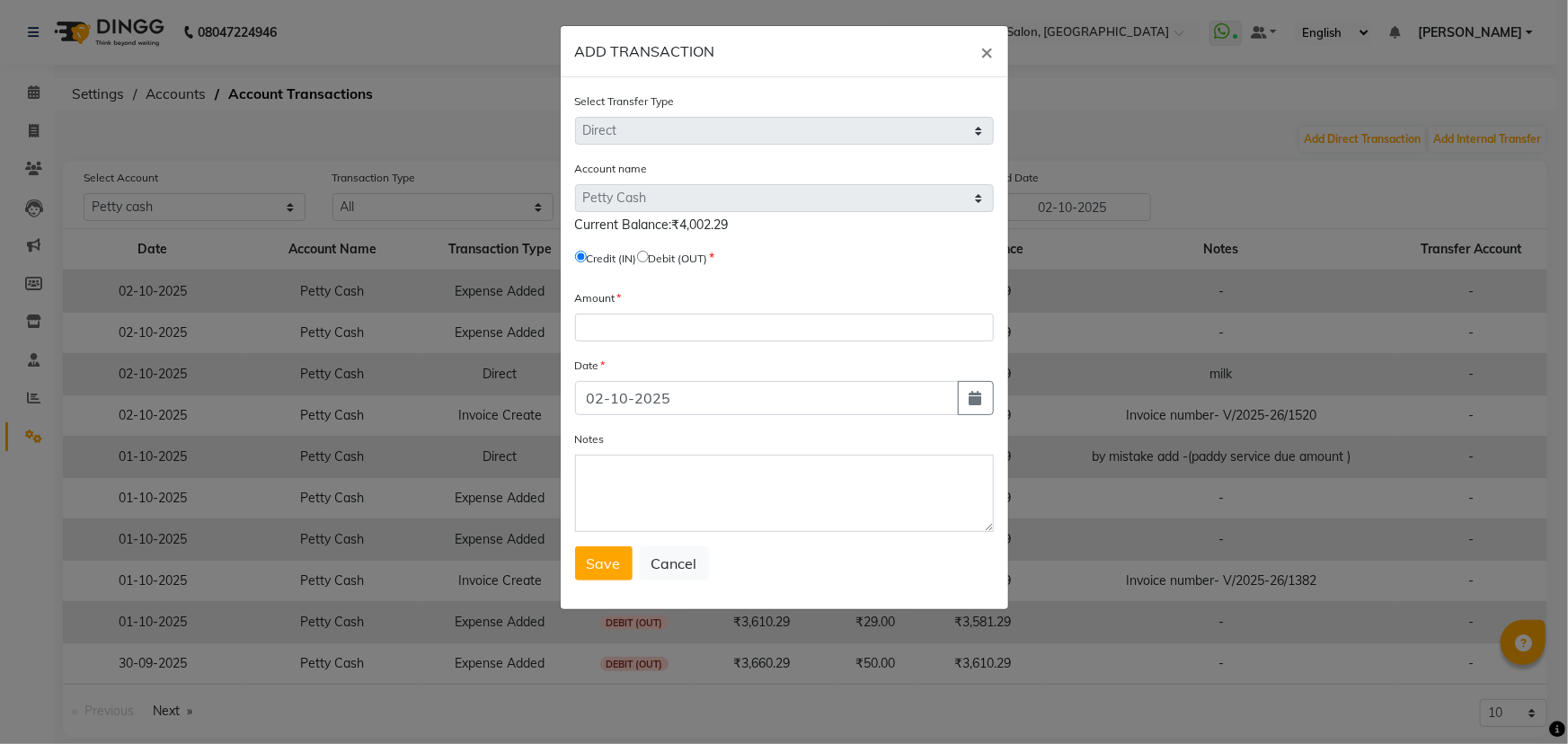
click at [649, 258] on input "radio" at bounding box center [642, 256] width 11 height 11
radio input "true"
click at [666, 322] on input "number" at bounding box center [785, 327] width 419 height 28
type input "3552"
click at [642, 503] on textarea "Notes" at bounding box center [785, 493] width 419 height 77
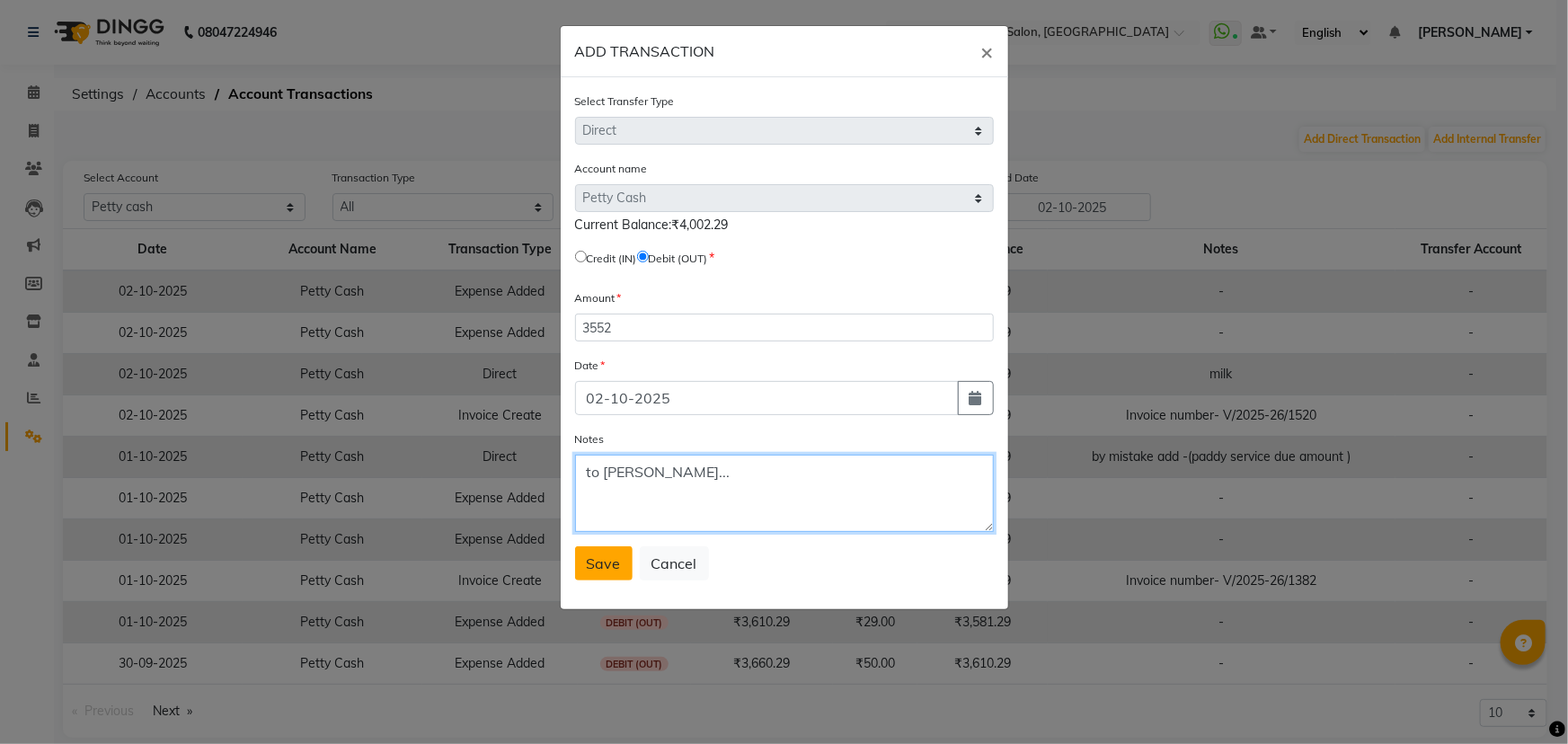
type textarea "to pavan..."
click at [605, 570] on span "Save" at bounding box center [604, 563] width 34 height 18
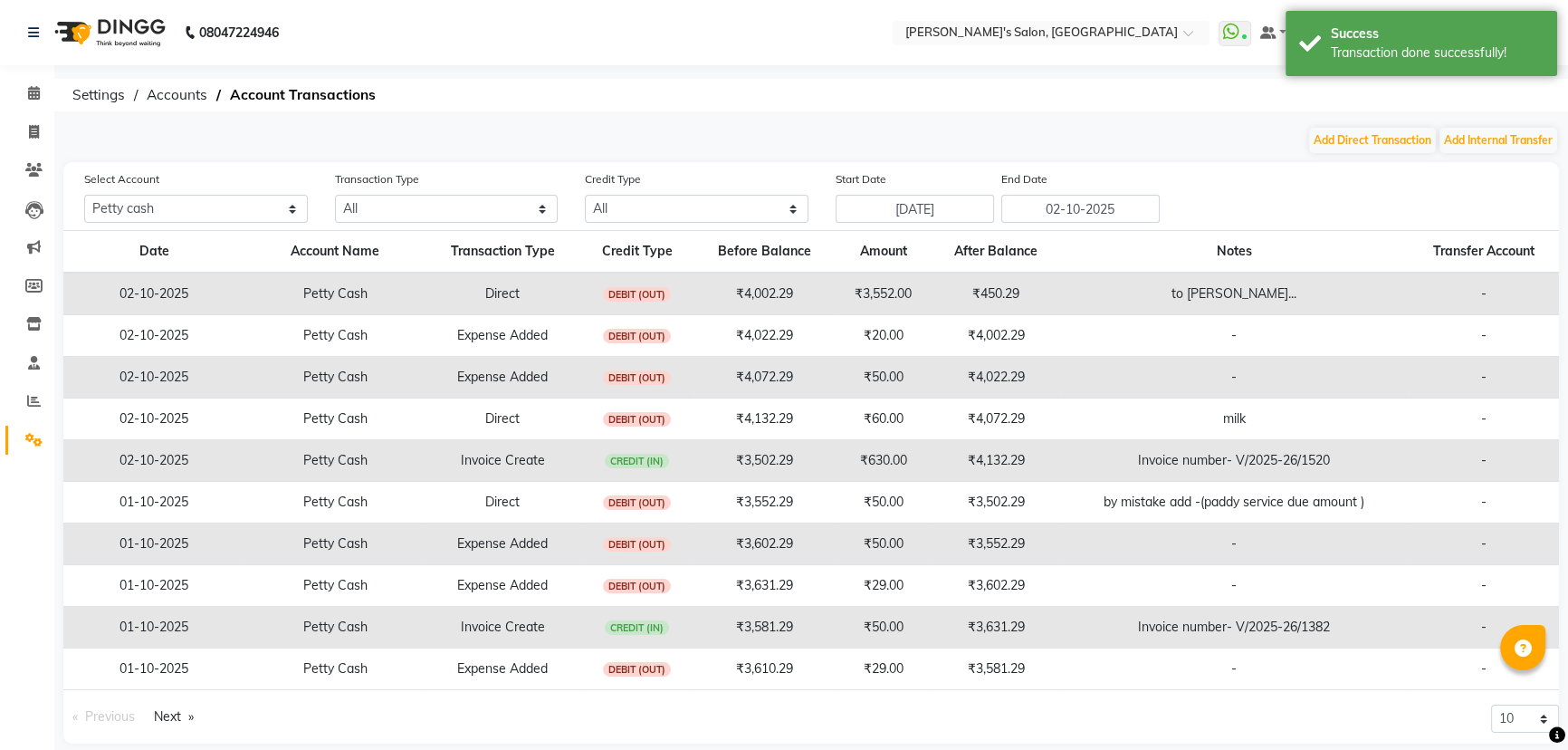
click at [838, 141] on div "Add Direct Transaction Add Internal Transfer" at bounding box center [812, 140] width 1496 height 29
click at [44, 95] on span at bounding box center [33, 94] width 31 height 21
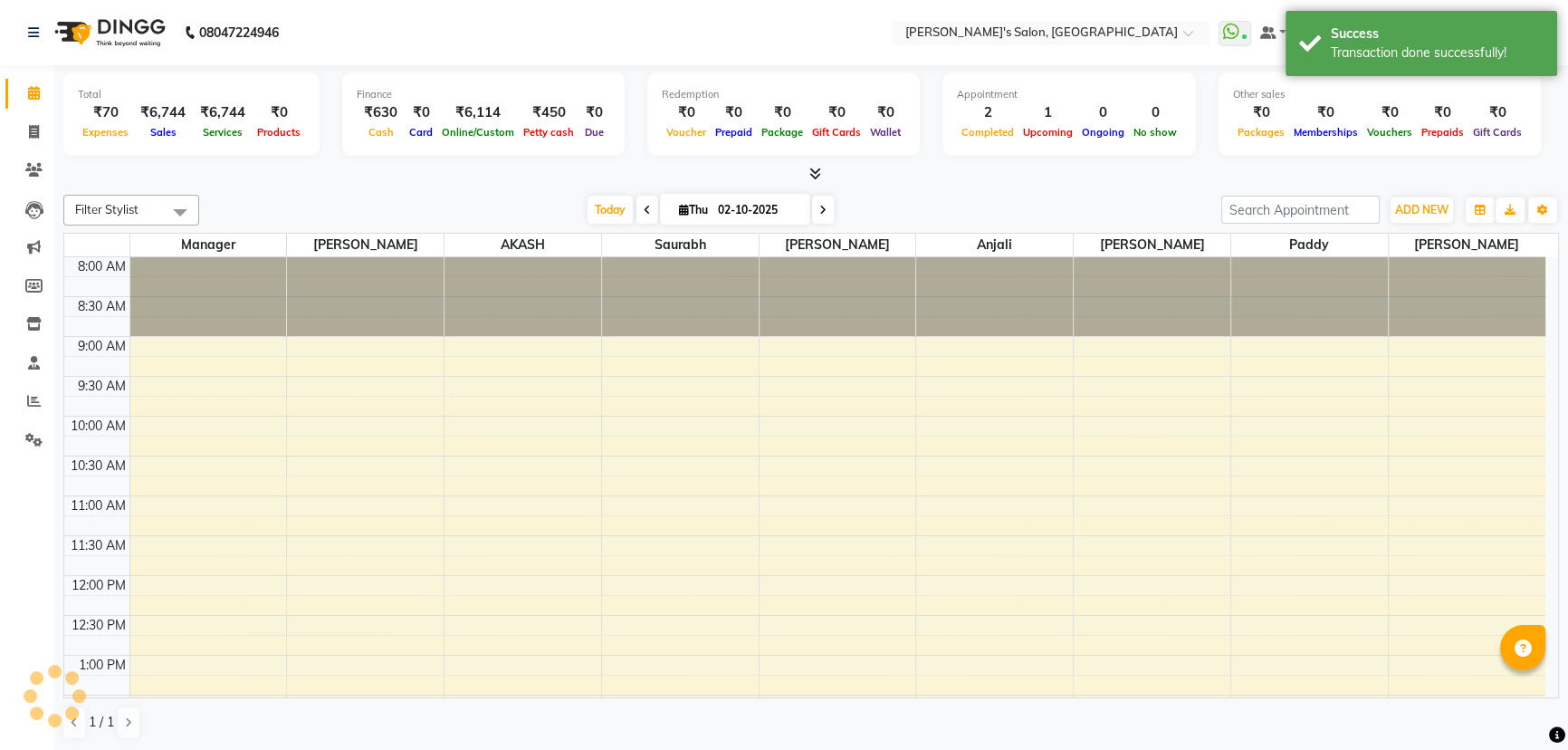
click at [421, 198] on div "Today Thu 02-10-2025" at bounding box center [710, 210] width 1004 height 28
